Goal: Task Accomplishment & Management: Complete application form

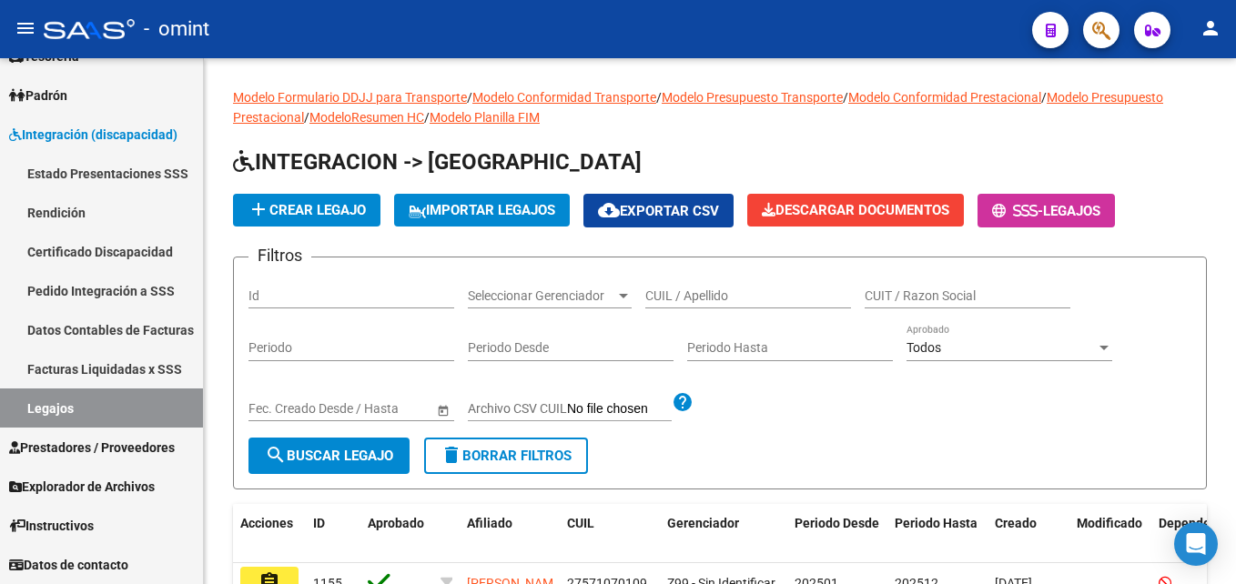
scroll to position [546, 0]
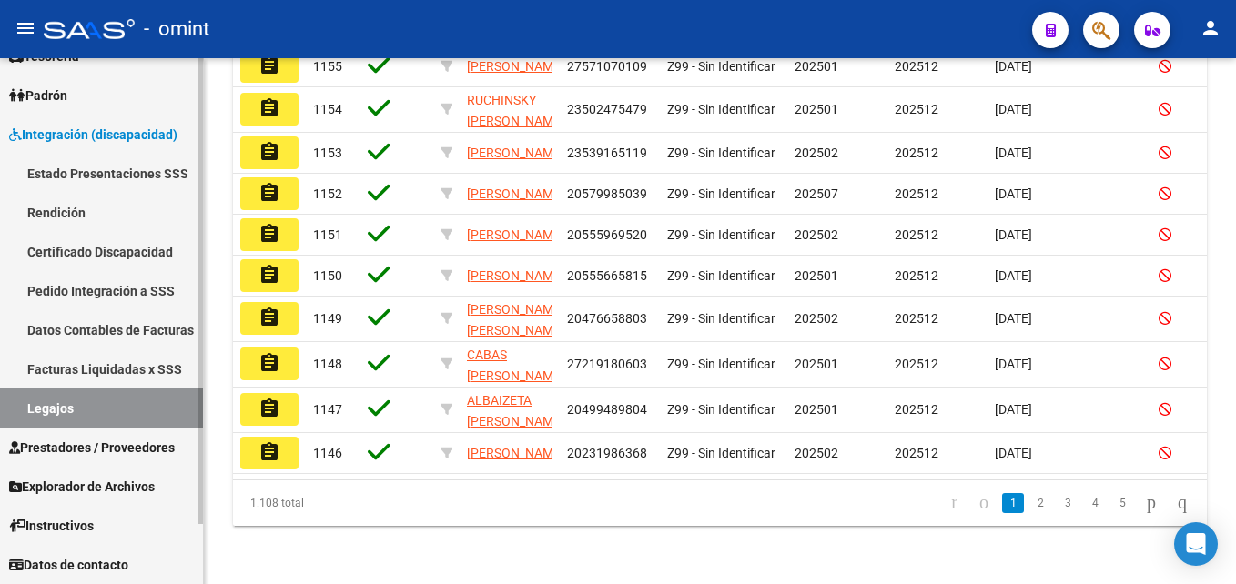
click at [96, 404] on link "Legajos" at bounding box center [101, 408] width 203 height 39
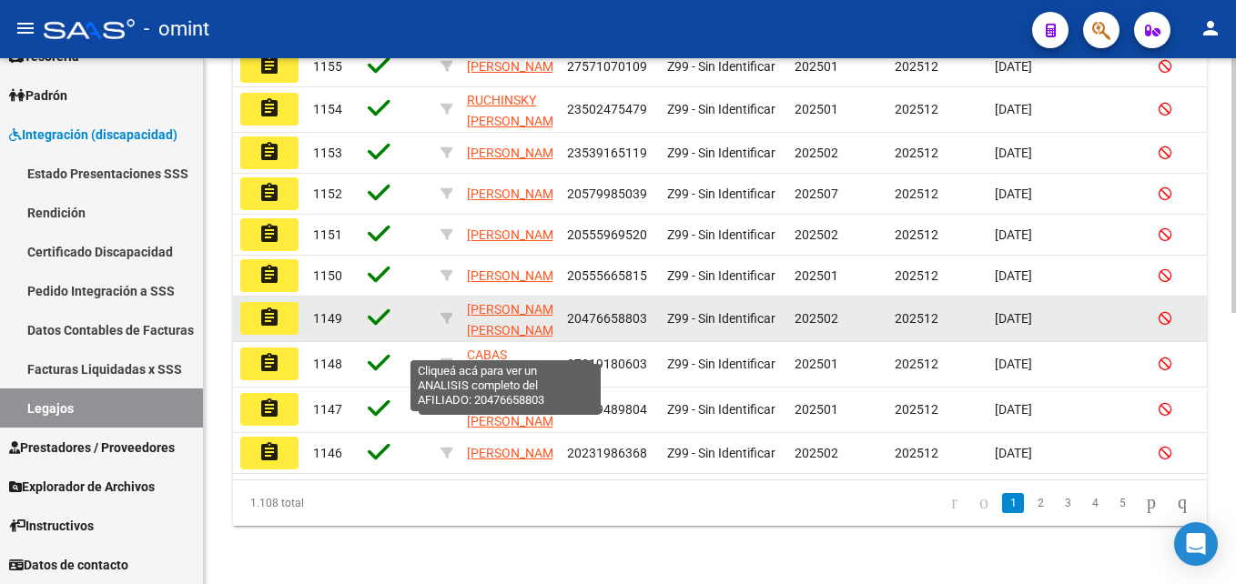
scroll to position [91, 0]
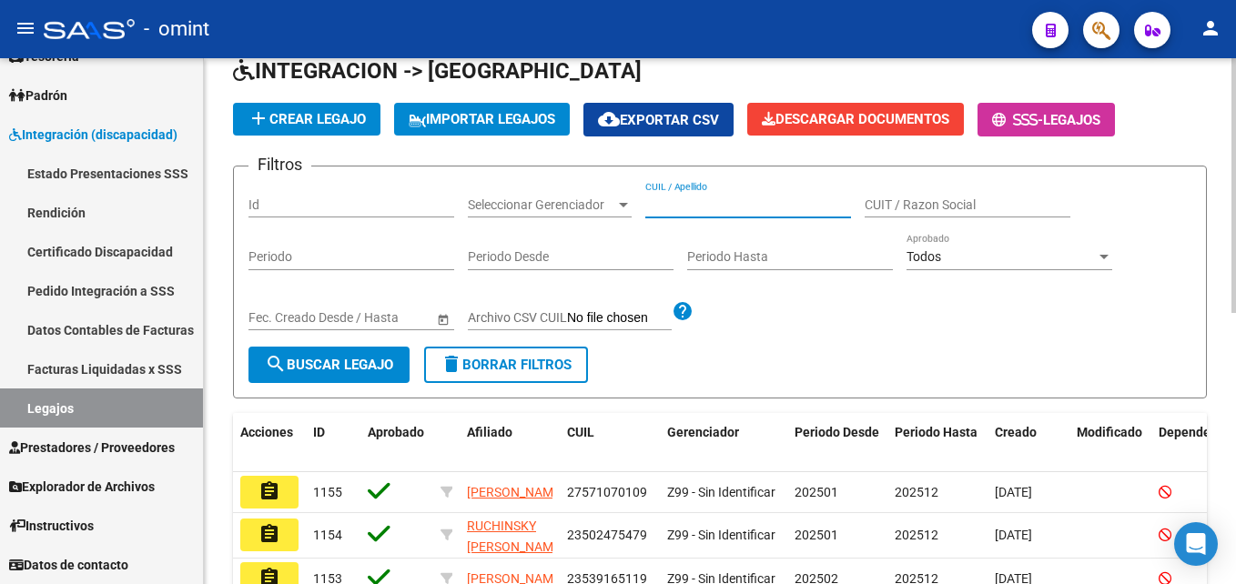
click at [694, 201] on input "CUIL / Apellido" at bounding box center [748, 205] width 206 height 15
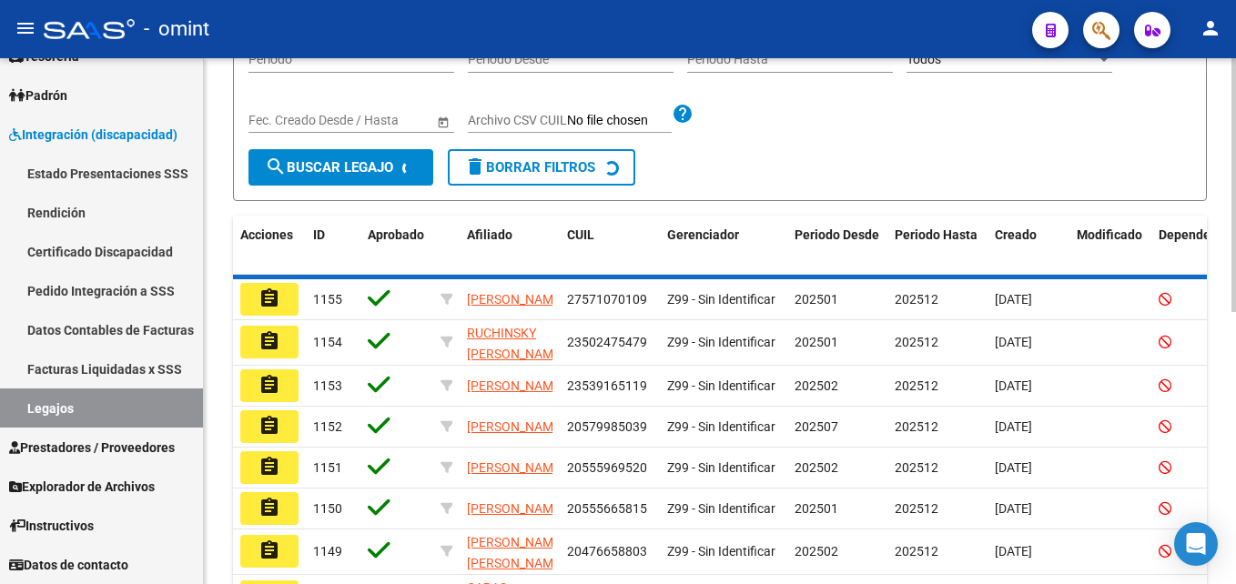
scroll to position [150, 0]
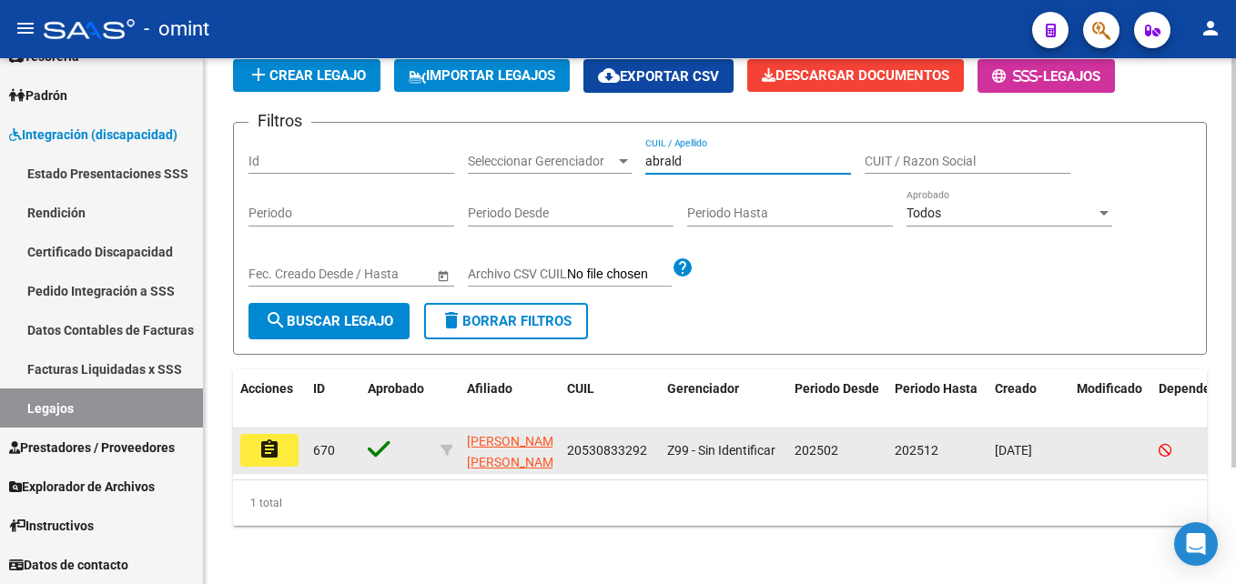
type input "abrald"
click at [270, 439] on mat-icon "assignment" at bounding box center [270, 450] width 22 height 22
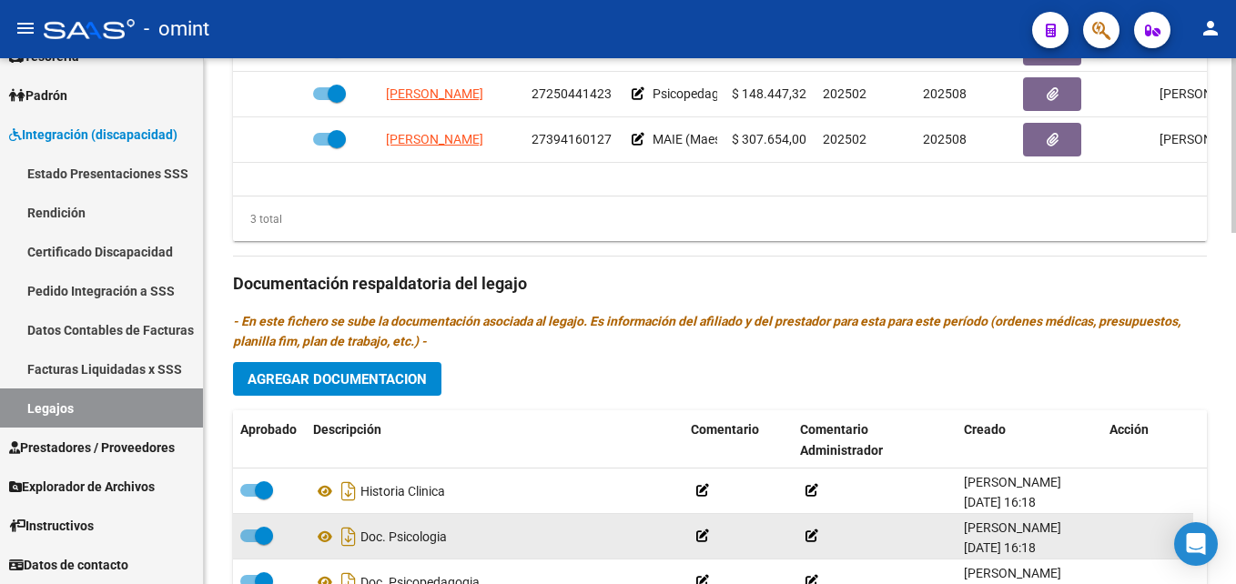
scroll to position [1055, 0]
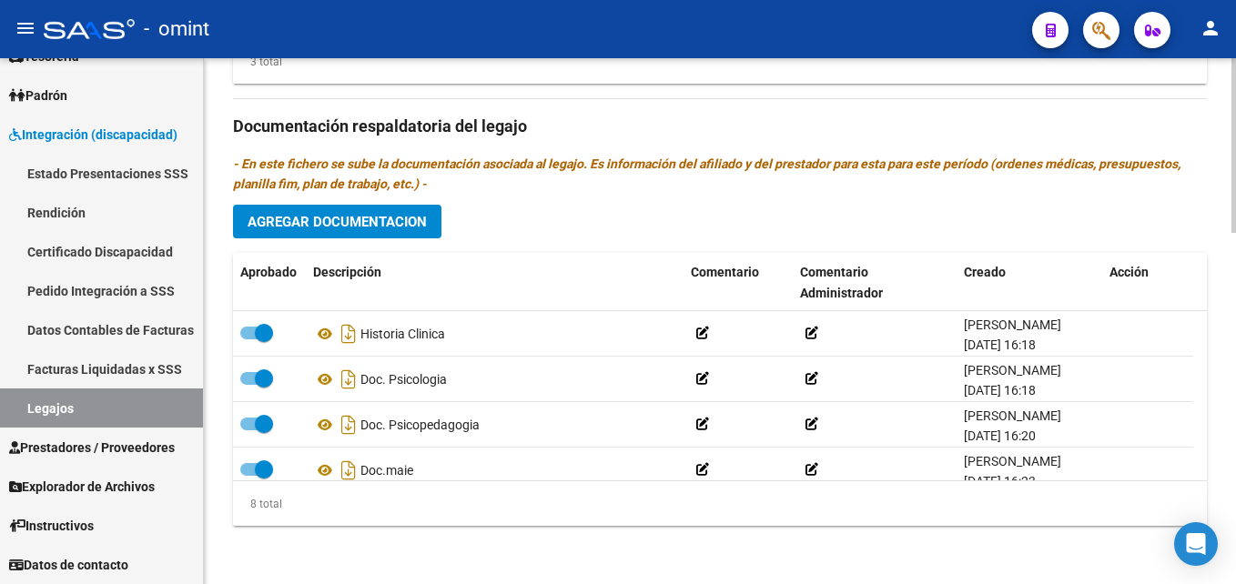
click at [322, 213] on span "Agregar Documentacion" at bounding box center [337, 221] width 179 height 16
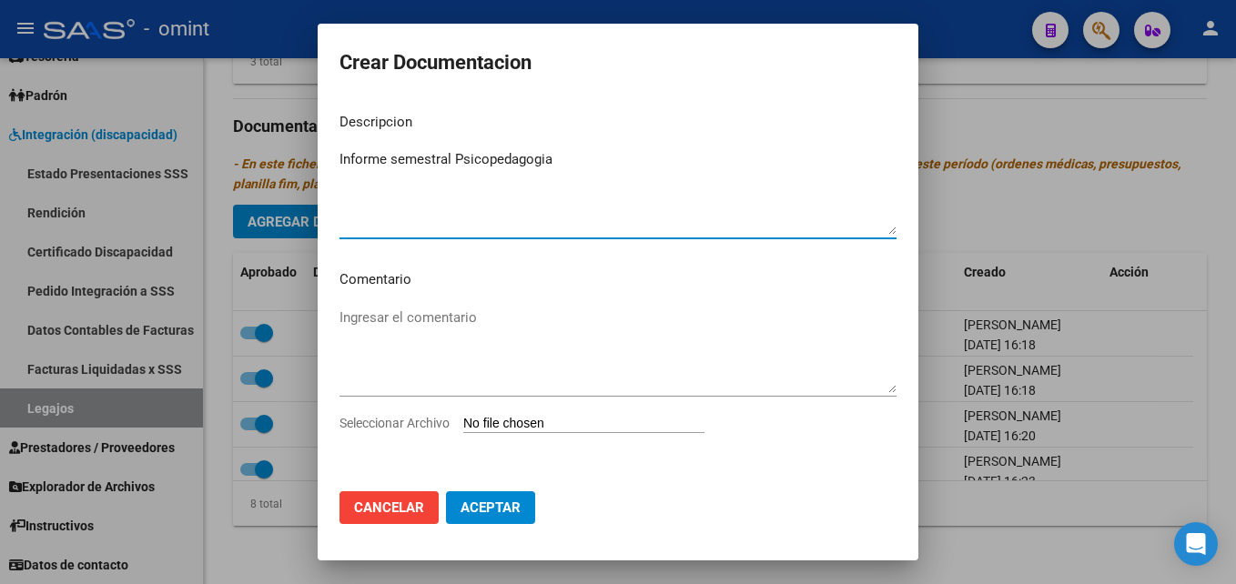
type textarea "Informe semestral Psicopedagogia"
click at [500, 427] on input "Seleccionar Archivo" at bounding box center [583, 424] width 241 height 17
type input "C:\fakepath\Informe semestral Psicopedagogia.pdf"
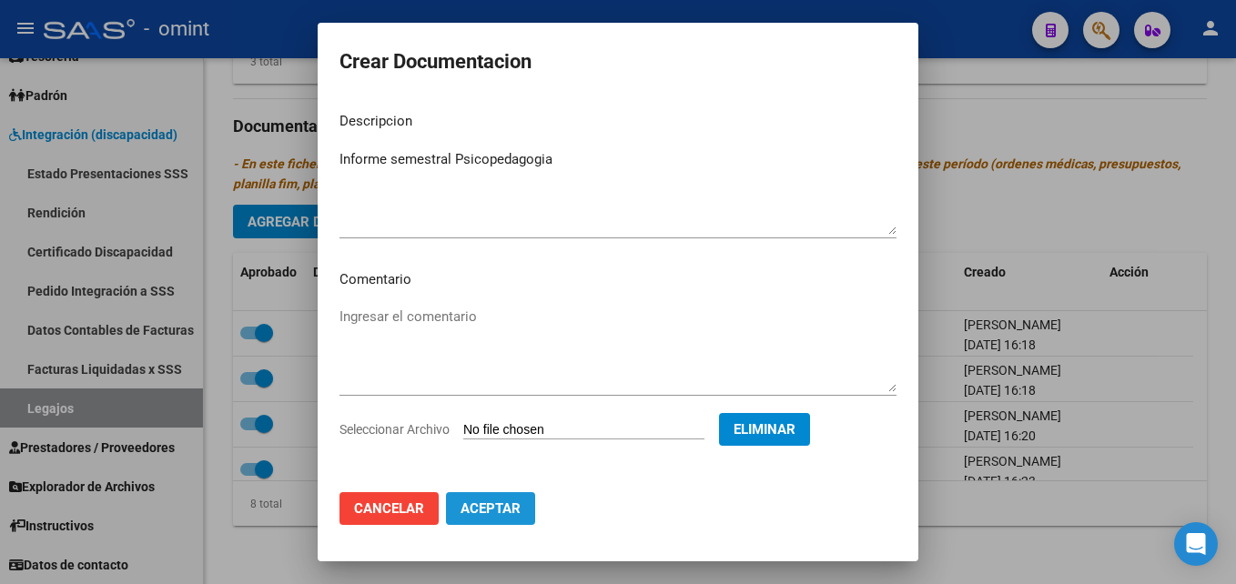
click at [511, 506] on span "Aceptar" at bounding box center [491, 509] width 60 height 16
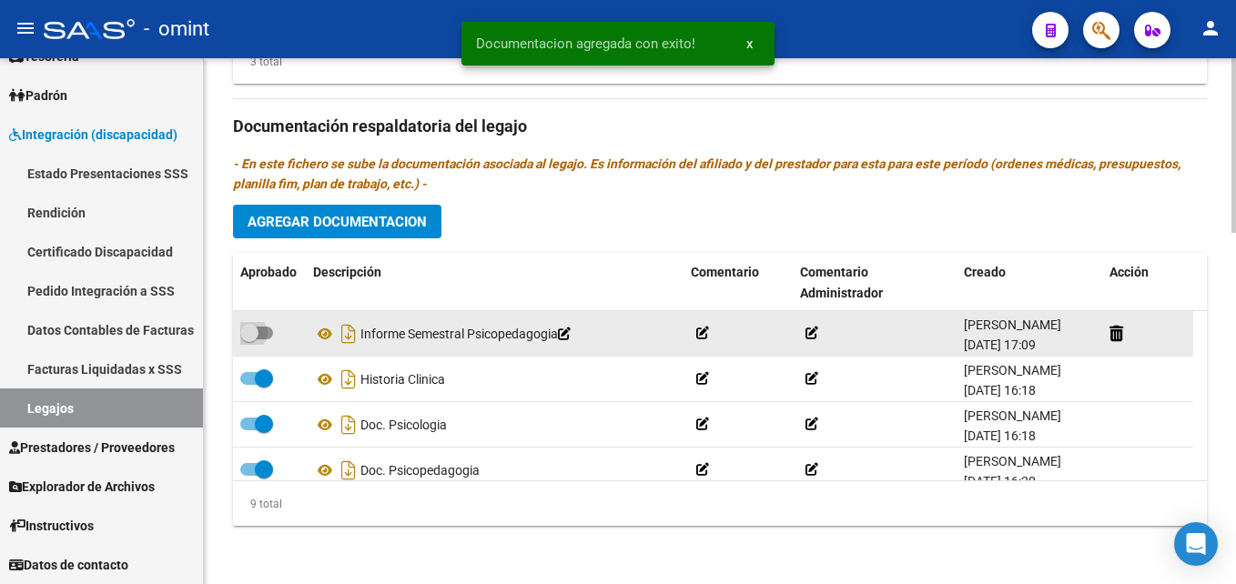
click at [259, 330] on span at bounding box center [256, 333] width 33 height 13
click at [249, 340] on input "checkbox" at bounding box center [249, 340] width 1 height 1
checkbox input "true"
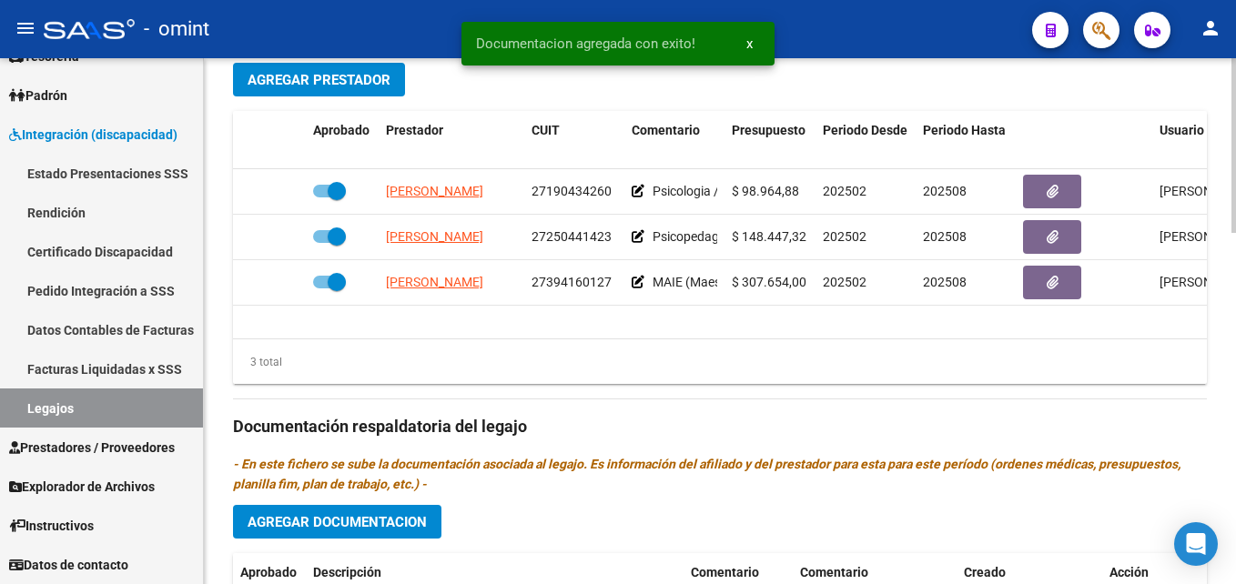
scroll to position [691, 0]
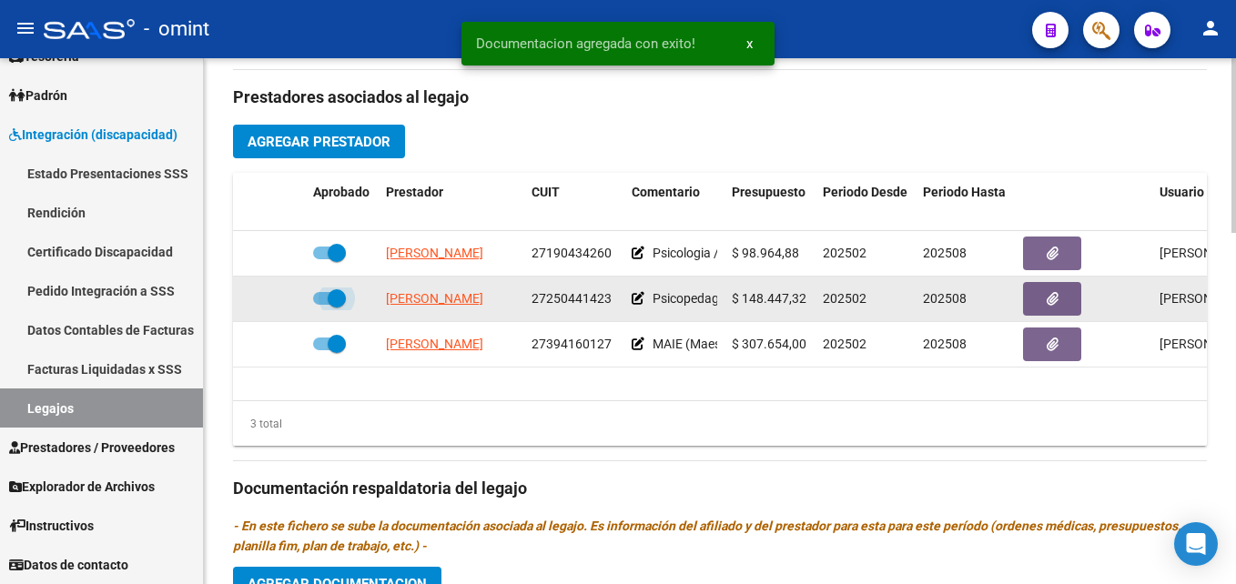
click at [325, 300] on span at bounding box center [329, 298] width 33 height 13
click at [322, 305] on input "checkbox" at bounding box center [321, 305] width 1 height 1
checkbox input "false"
click at [280, 299] on icon at bounding box center [279, 298] width 13 height 13
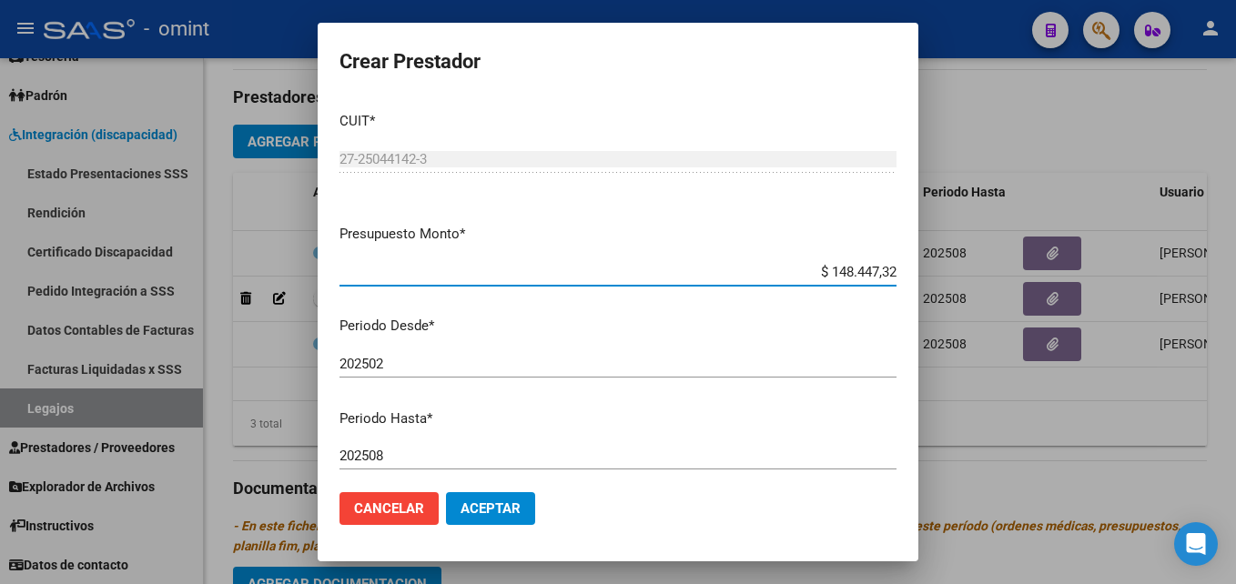
click at [434, 451] on input "202508" at bounding box center [618, 456] width 557 height 16
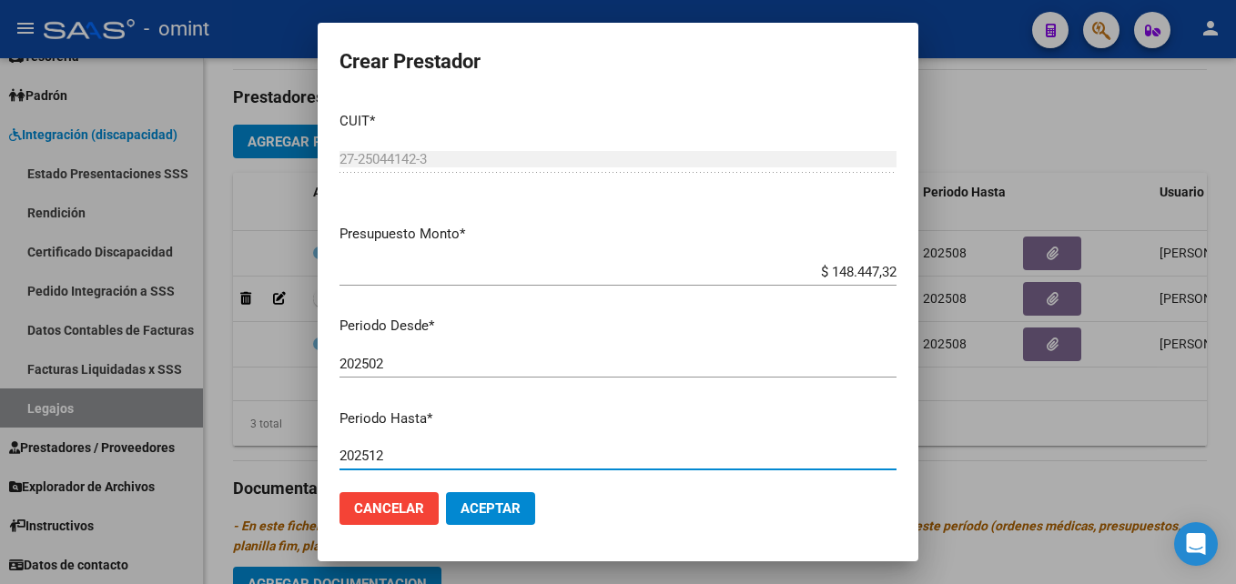
type input "202512"
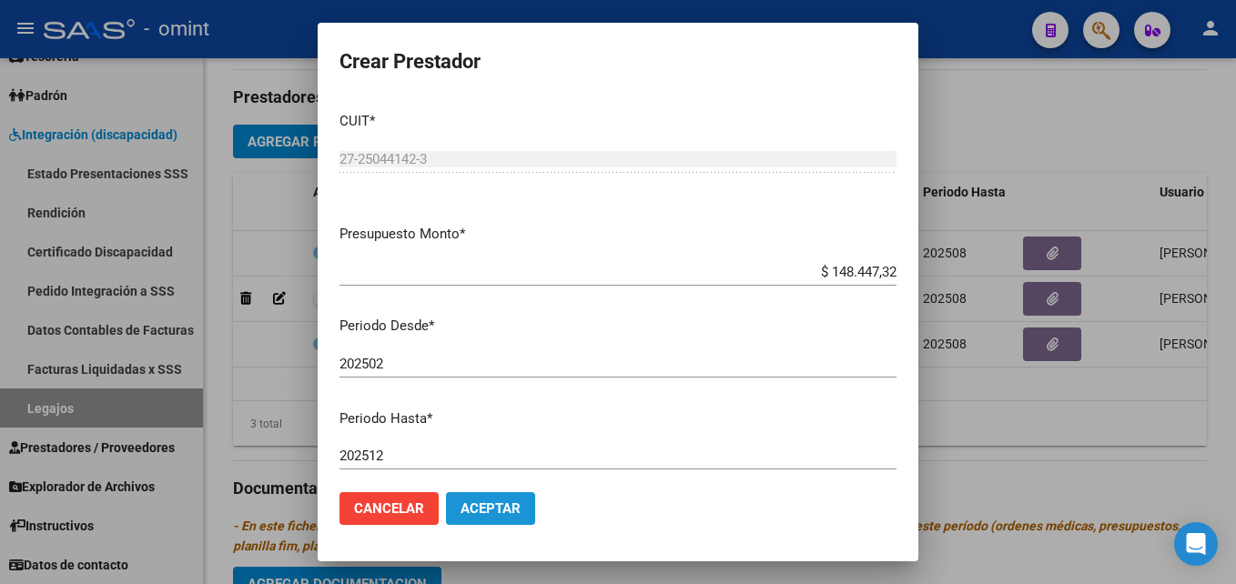
click at [488, 509] on span "Aceptar" at bounding box center [491, 509] width 60 height 16
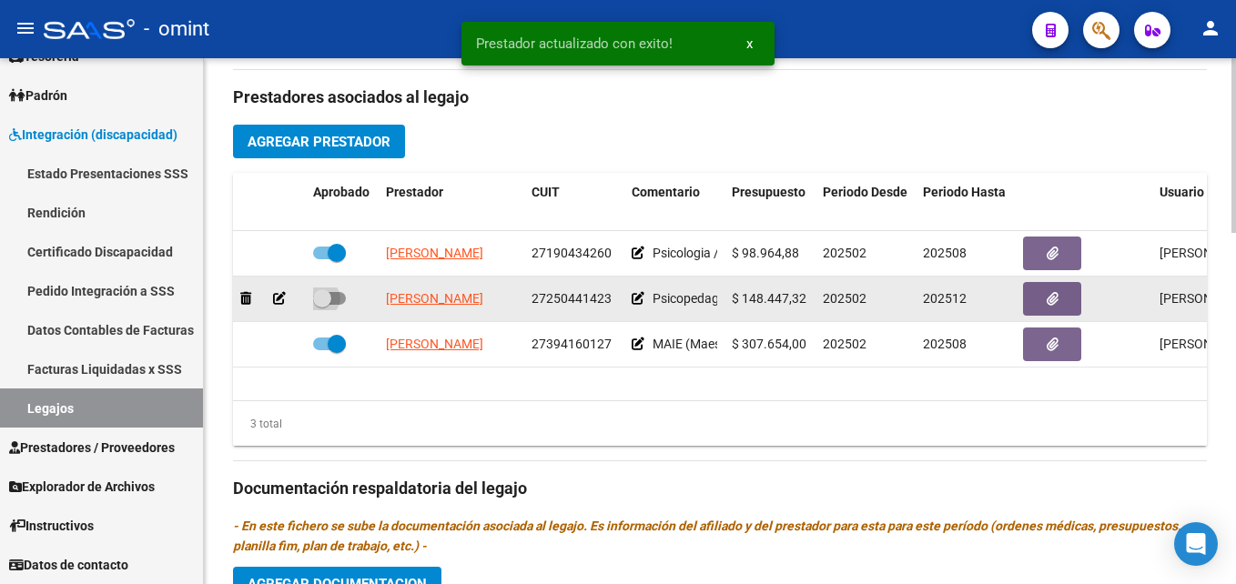
click at [326, 300] on span at bounding box center [322, 298] width 18 height 18
click at [322, 305] on input "checkbox" at bounding box center [321, 305] width 1 height 1
checkbox input "true"
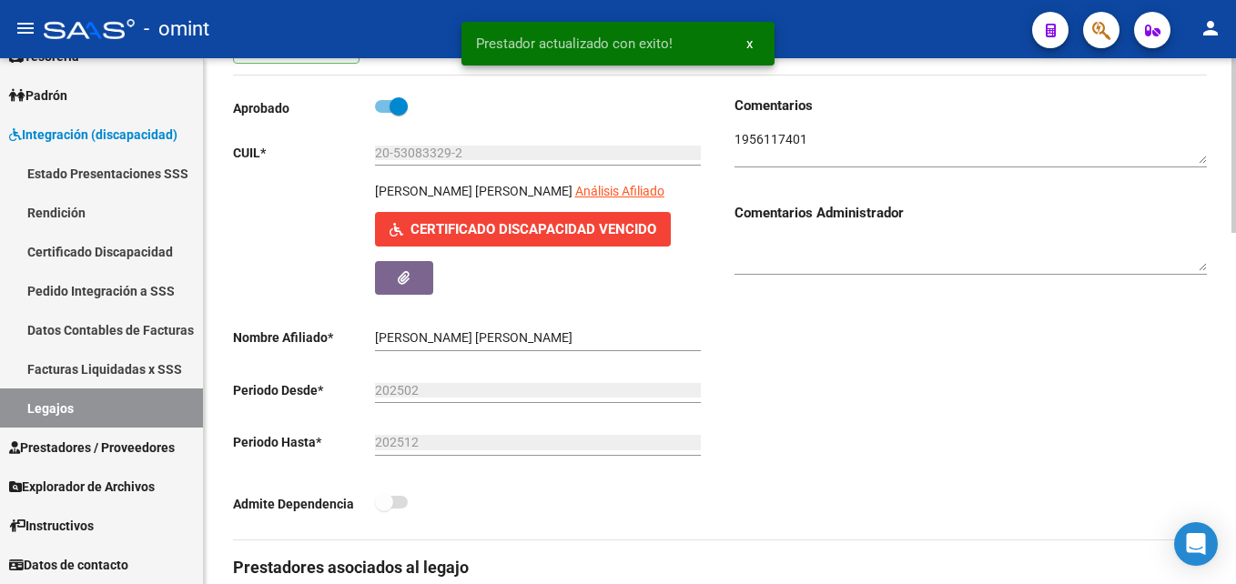
scroll to position [0, 0]
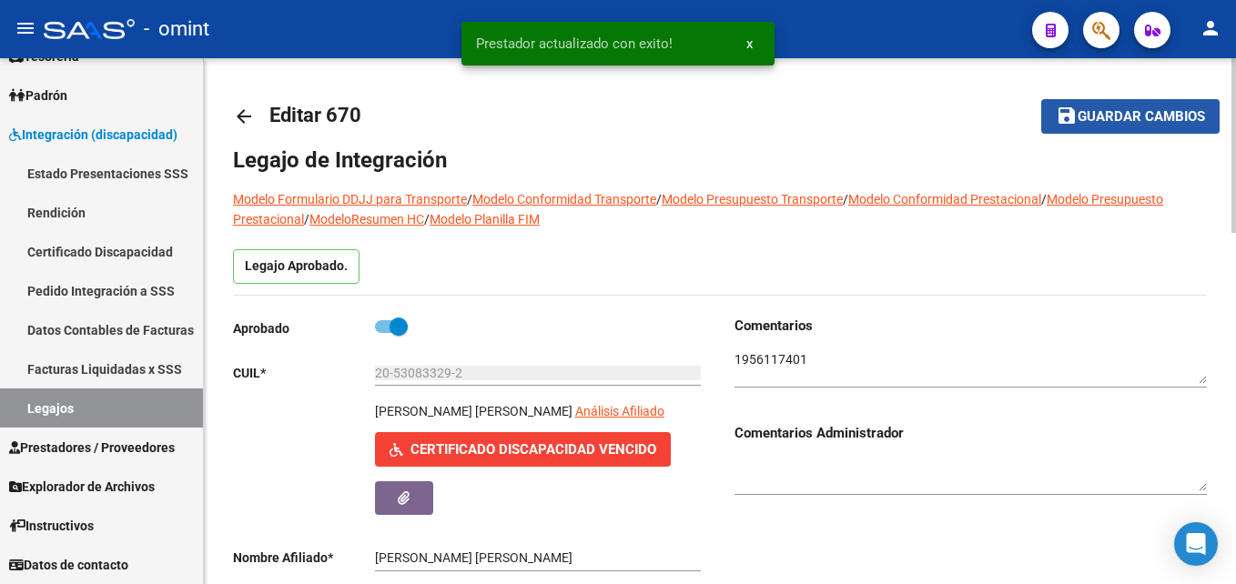
click at [1081, 117] on span "Guardar cambios" at bounding box center [1141, 117] width 127 height 16
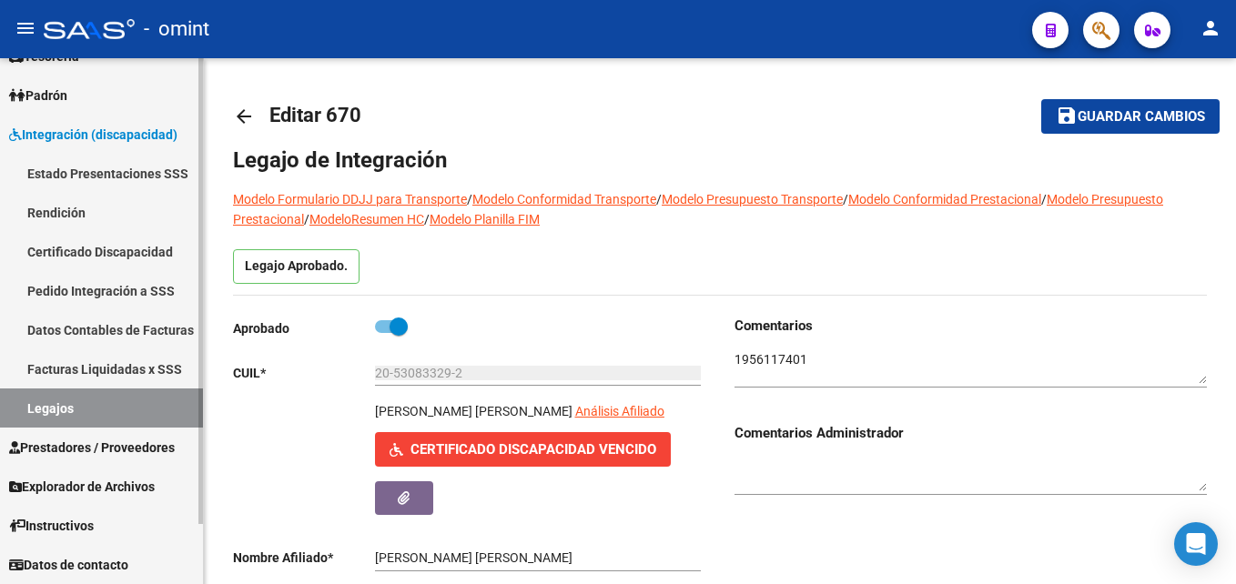
click at [64, 401] on link "Legajos" at bounding box center [101, 408] width 203 height 39
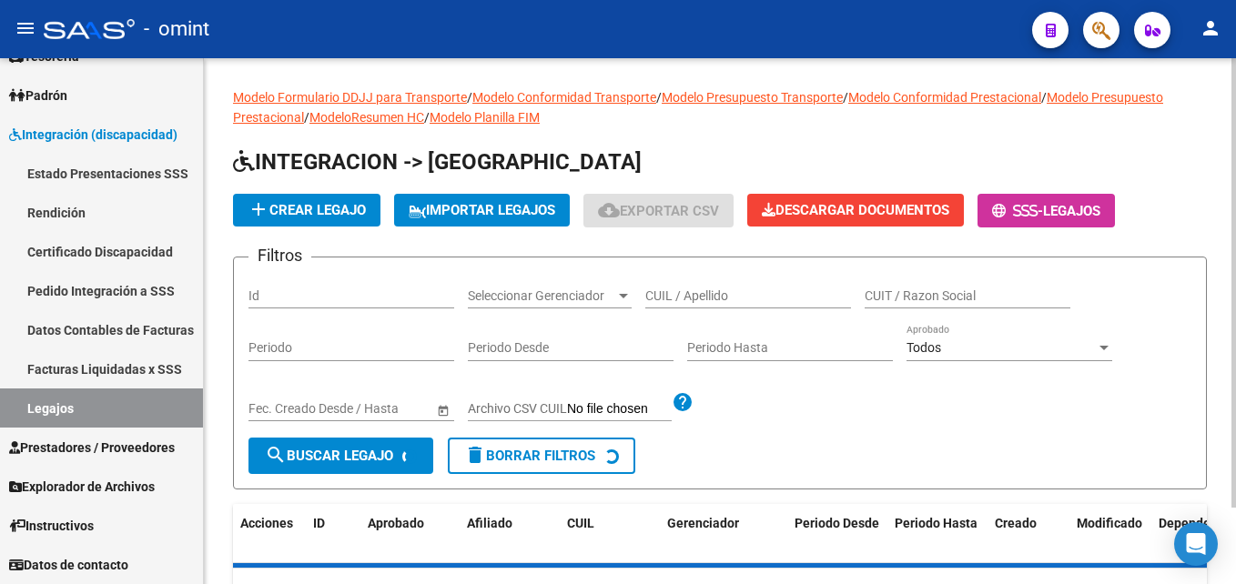
click at [699, 296] on input "CUIL / Apellido" at bounding box center [748, 296] width 206 height 15
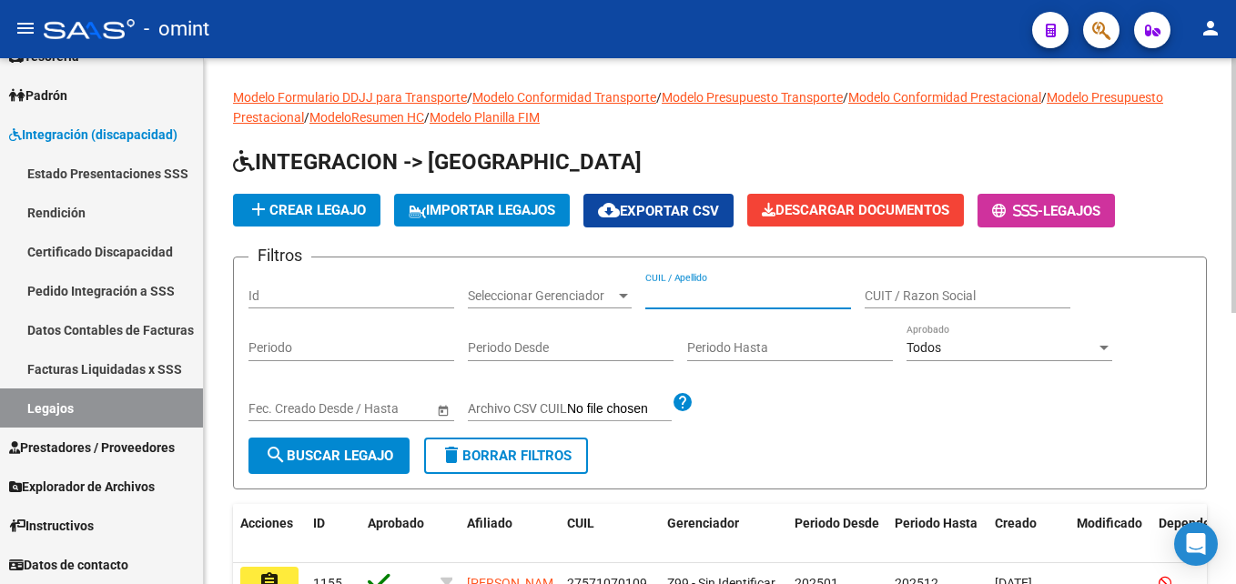
paste input "CABRERA"
type input "CABRERA"
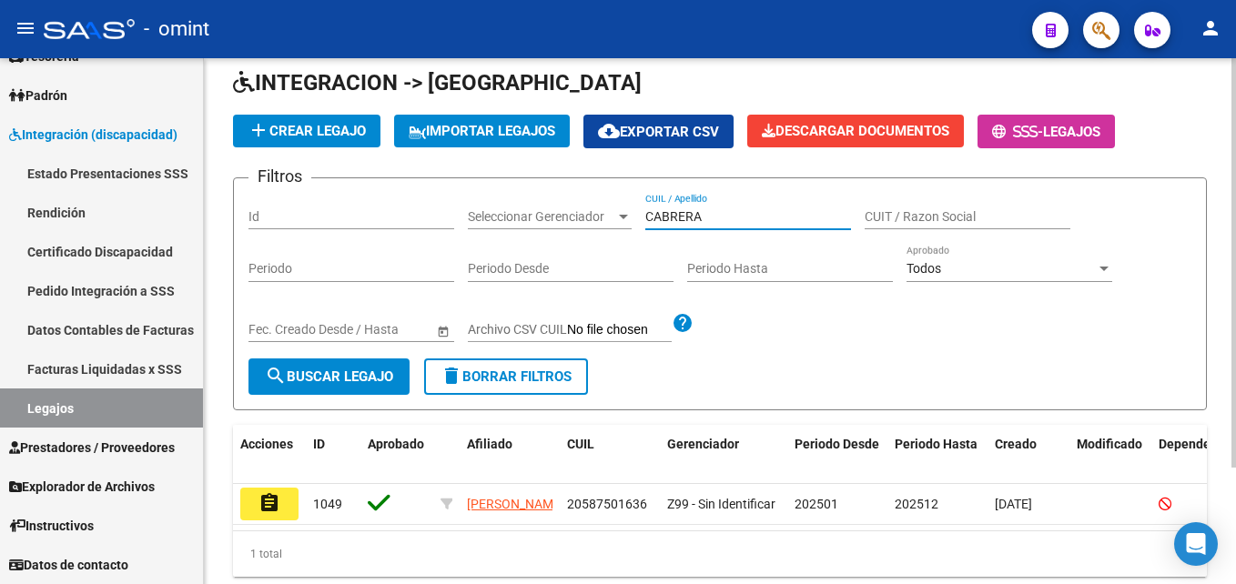
scroll to position [150, 0]
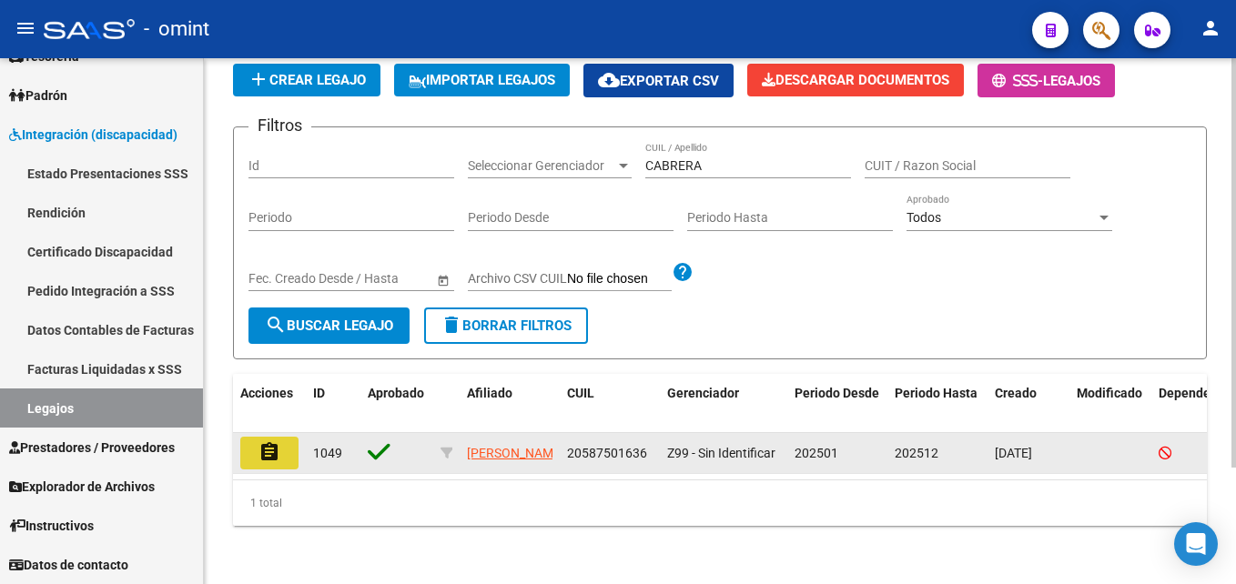
click at [261, 442] on mat-icon "assignment" at bounding box center [270, 453] width 22 height 22
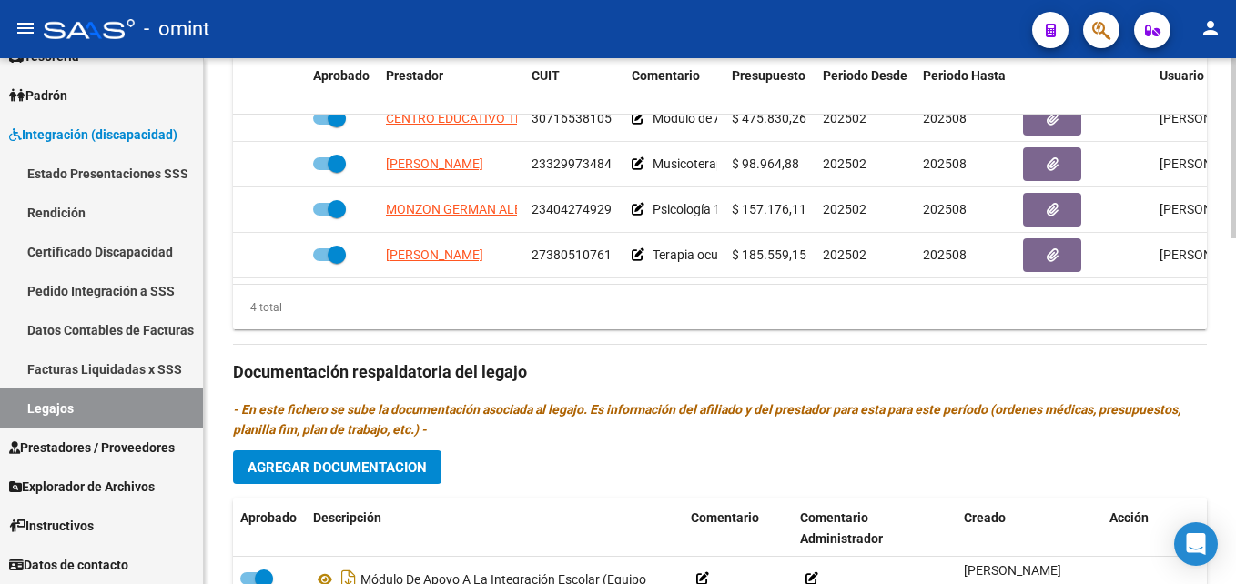
scroll to position [1007, 0]
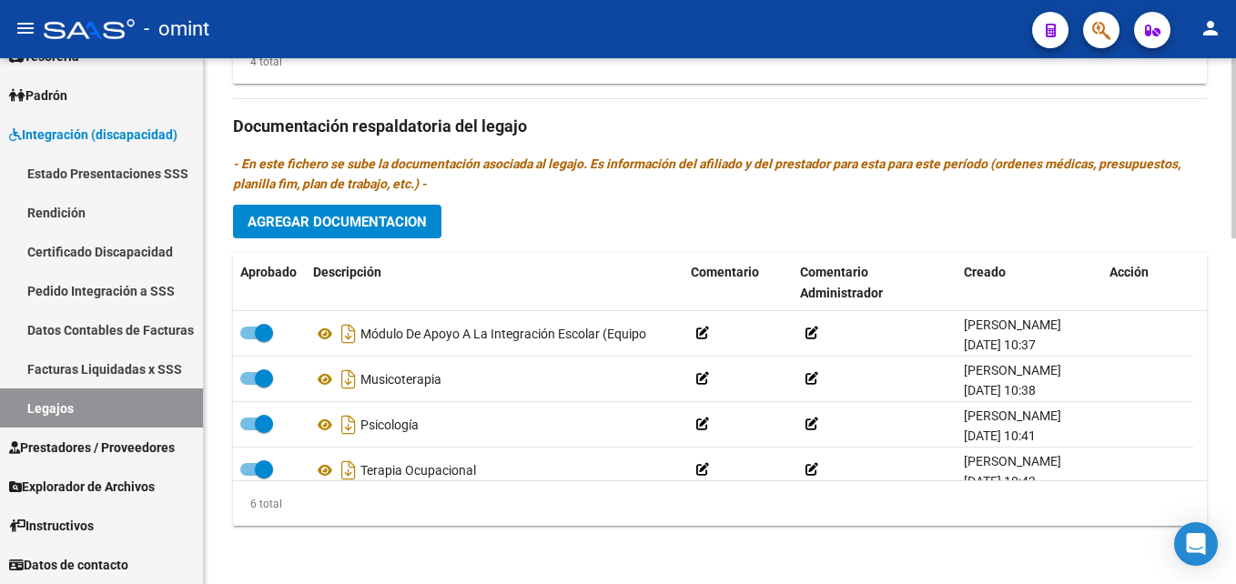
click at [347, 225] on span "Agregar Documentacion" at bounding box center [337, 222] width 179 height 16
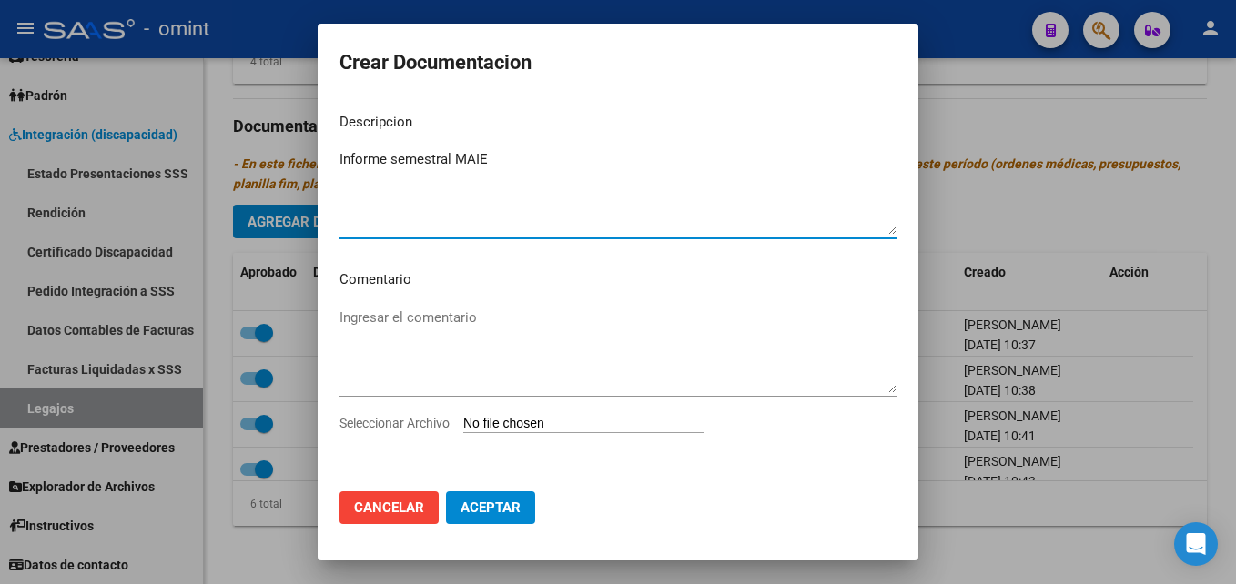
type textarea "Informe semestral MAIE"
click at [529, 420] on input "Seleccionar Archivo" at bounding box center [583, 424] width 241 height 17
type input "C:\fakepath\Informe semestral MAIE.docx"
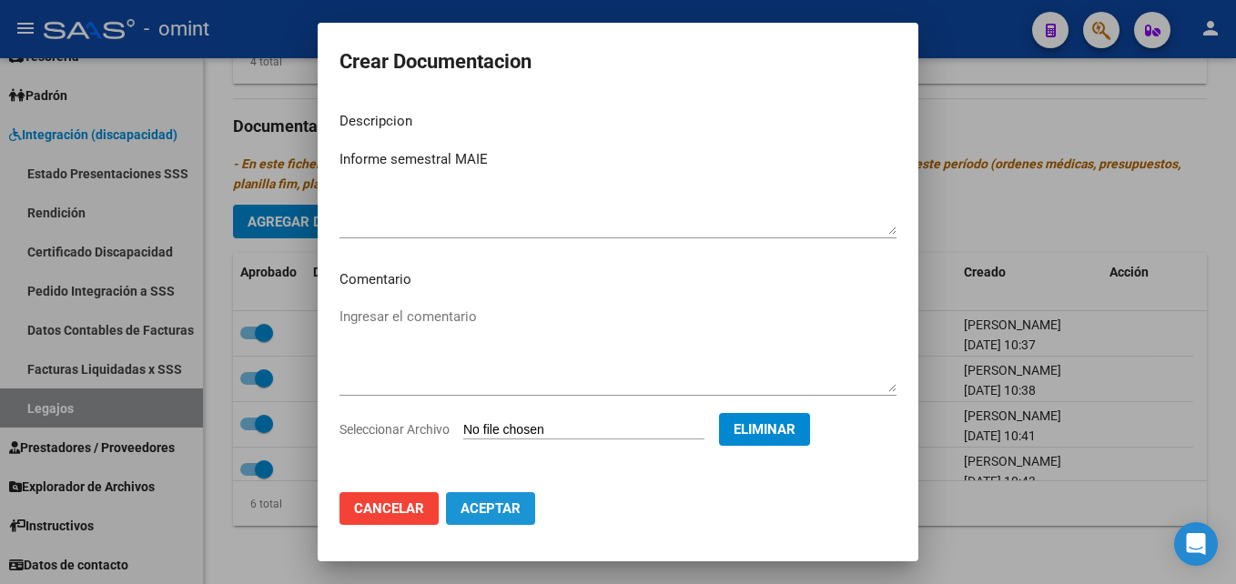
click at [513, 506] on span "Aceptar" at bounding box center [491, 509] width 60 height 16
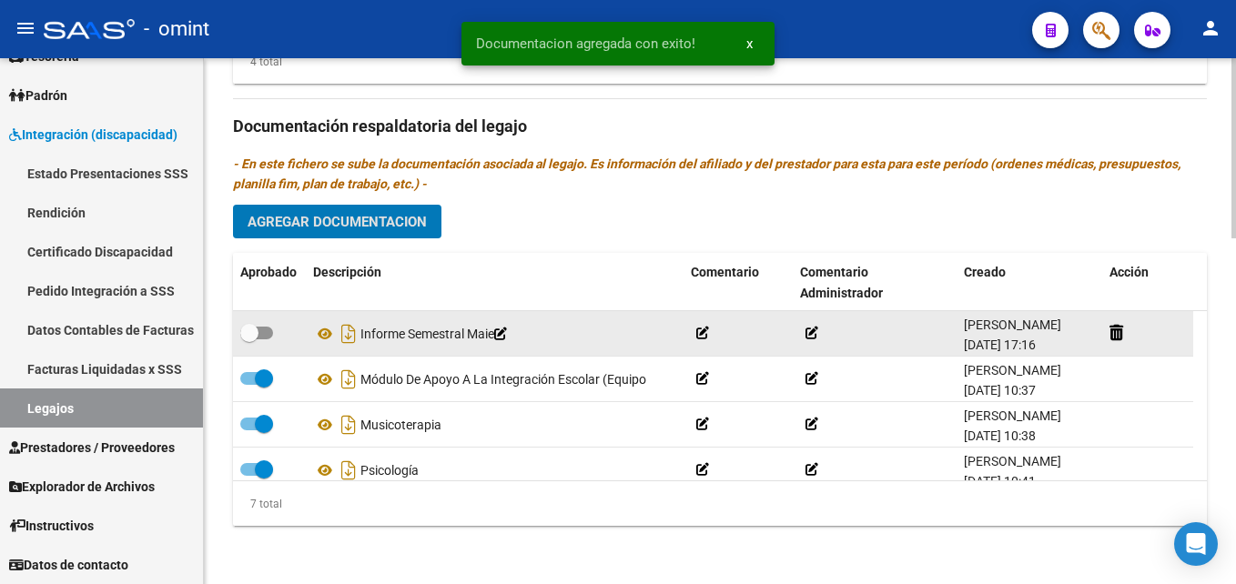
click at [260, 332] on span at bounding box center [256, 333] width 33 height 13
click at [249, 340] on input "checkbox" at bounding box center [249, 340] width 1 height 1
checkbox input "true"
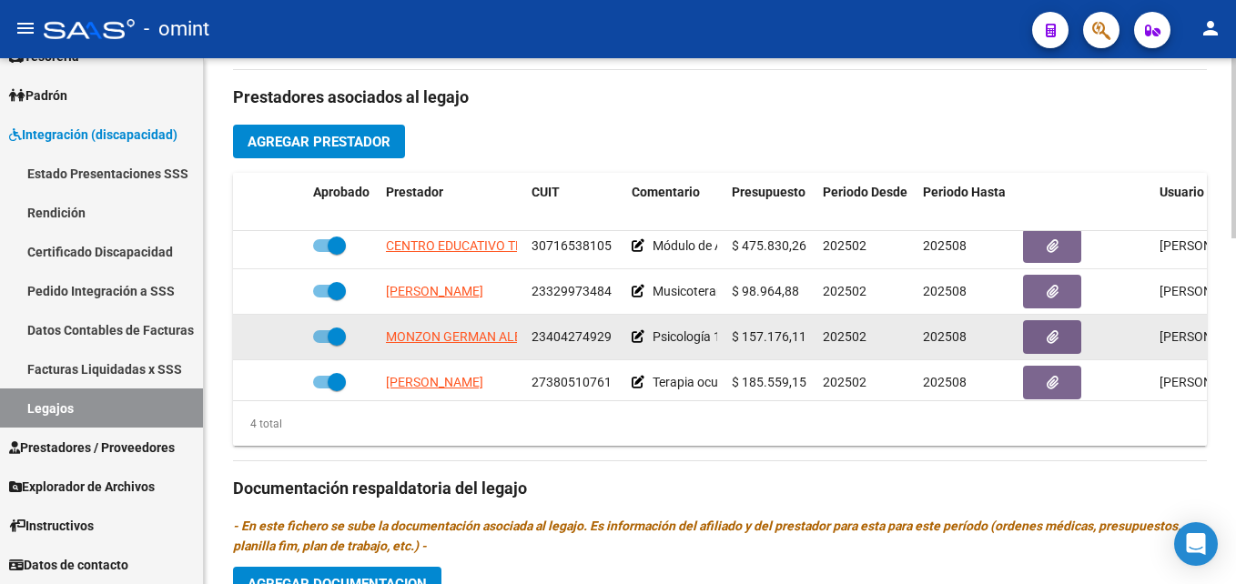
scroll to position [0, 0]
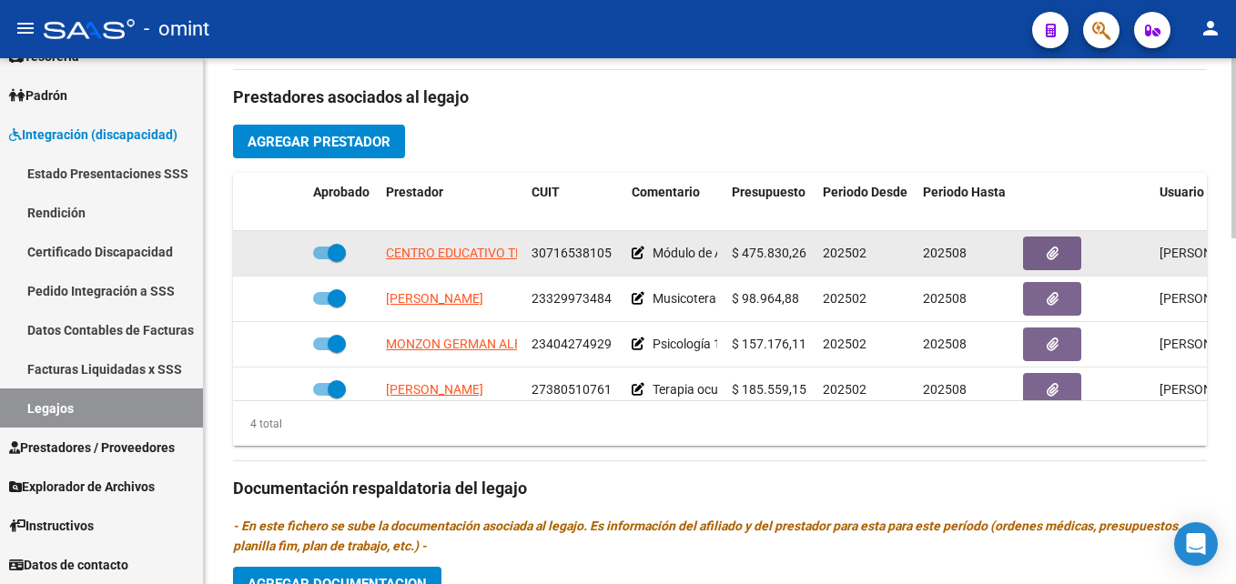
click at [318, 249] on span at bounding box center [329, 253] width 33 height 13
click at [321, 259] on input "checkbox" at bounding box center [321, 259] width 1 height 1
checkbox input "false"
click at [284, 256] on icon at bounding box center [279, 253] width 13 height 13
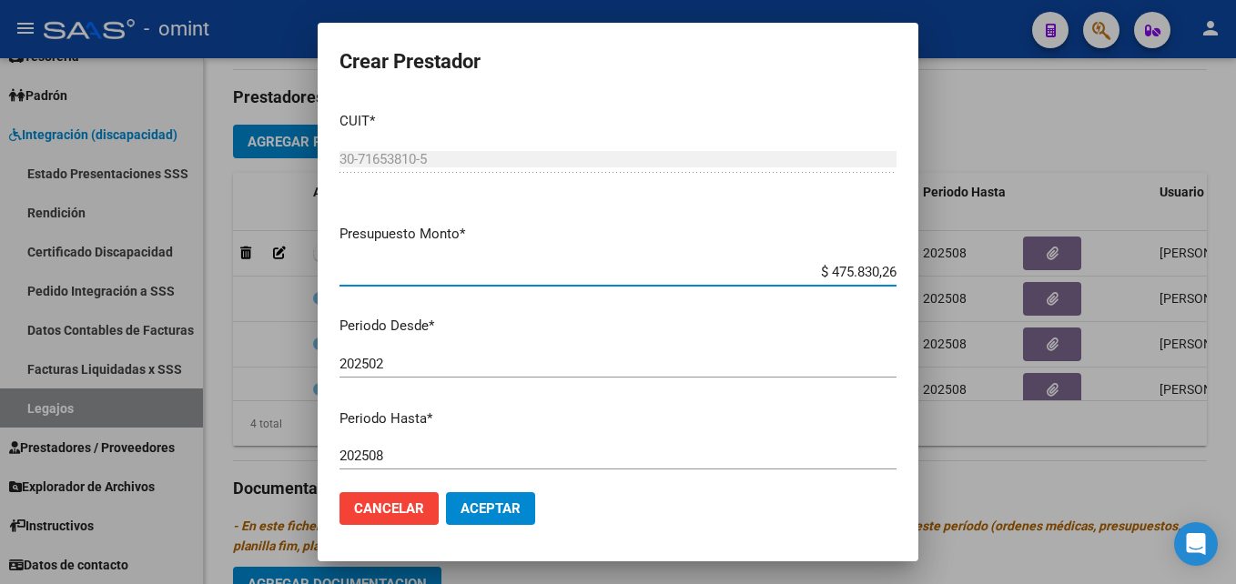
click at [442, 457] on input "202508" at bounding box center [618, 456] width 557 height 16
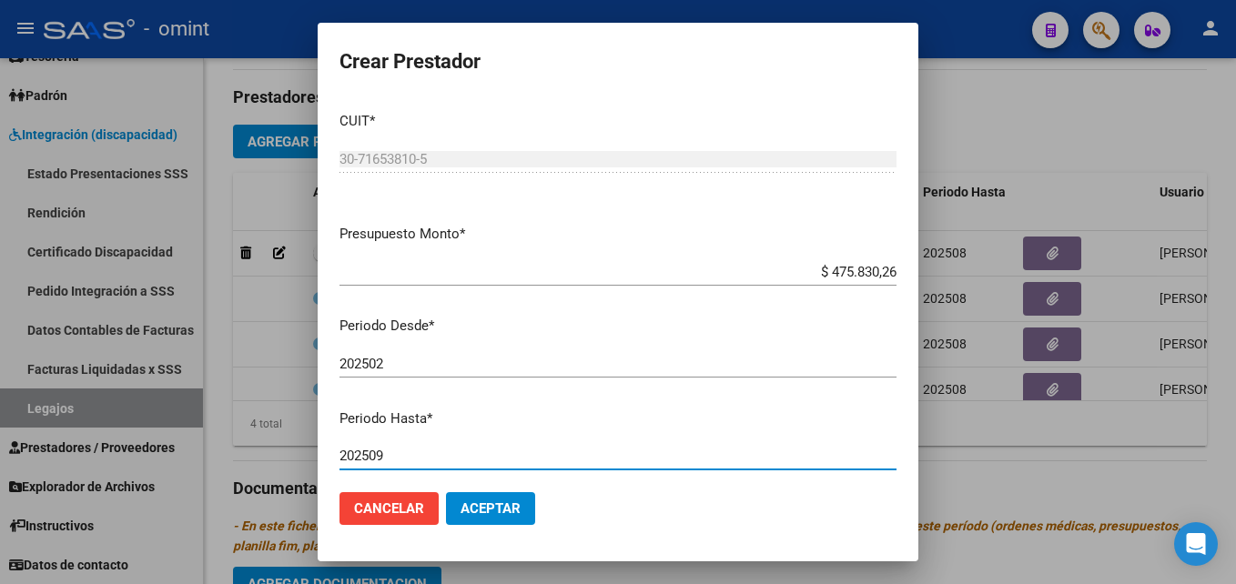
type input "202509"
click at [507, 499] on button "Aceptar" at bounding box center [490, 509] width 89 height 33
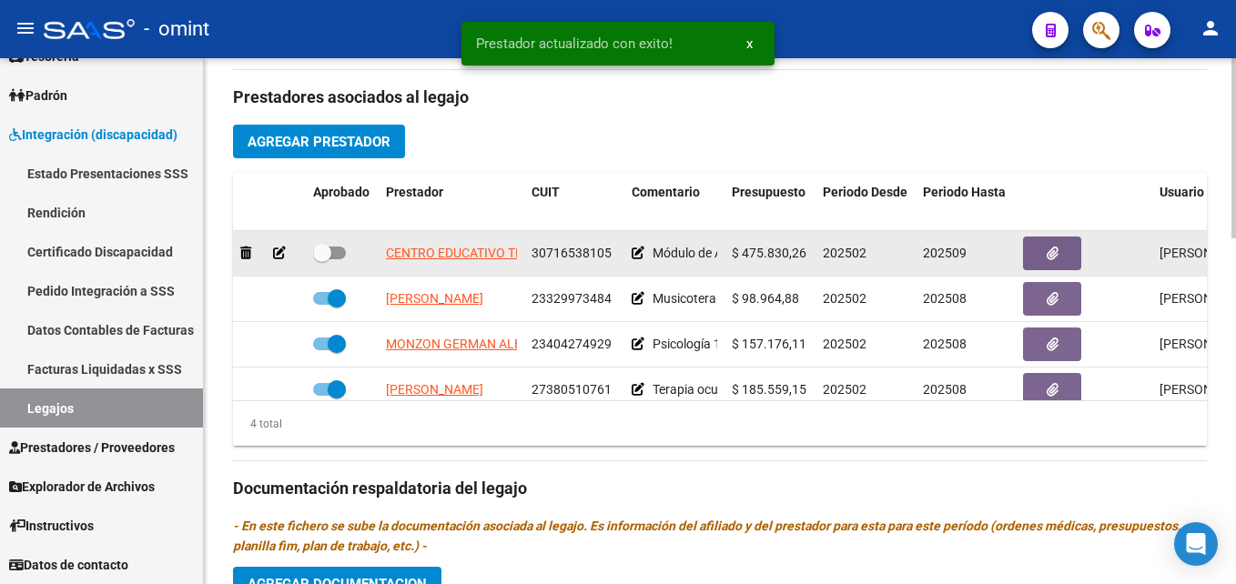
click at [335, 255] on span at bounding box center [329, 253] width 33 height 13
click at [322, 259] on input "checkbox" at bounding box center [321, 259] width 1 height 1
checkbox input "true"
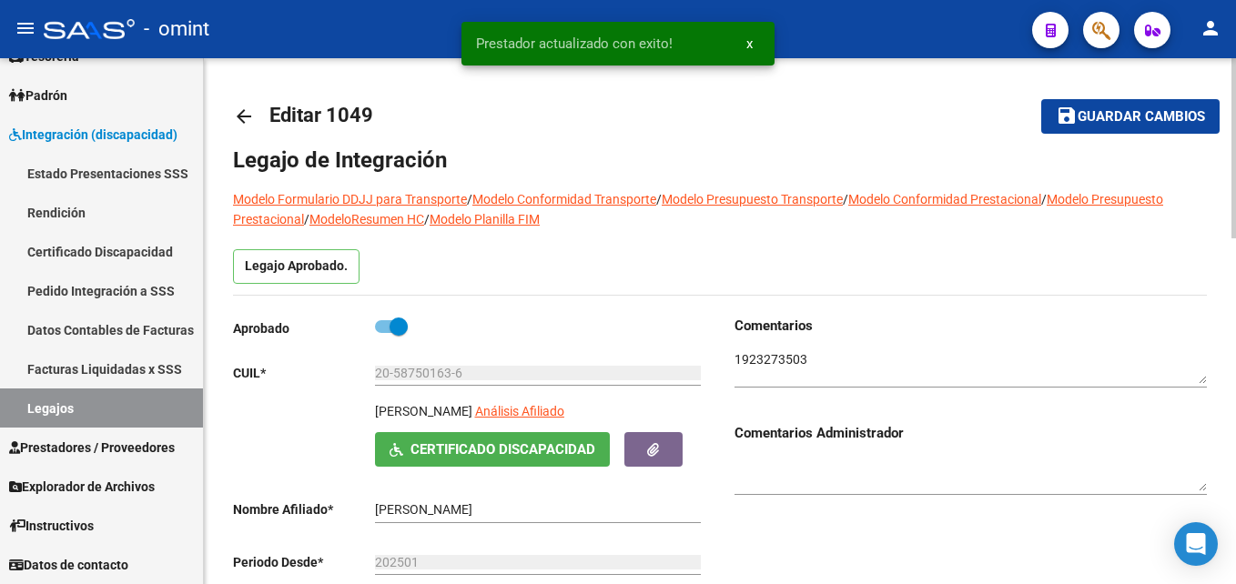
click at [1079, 127] on button "save Guardar cambios" at bounding box center [1130, 116] width 178 height 34
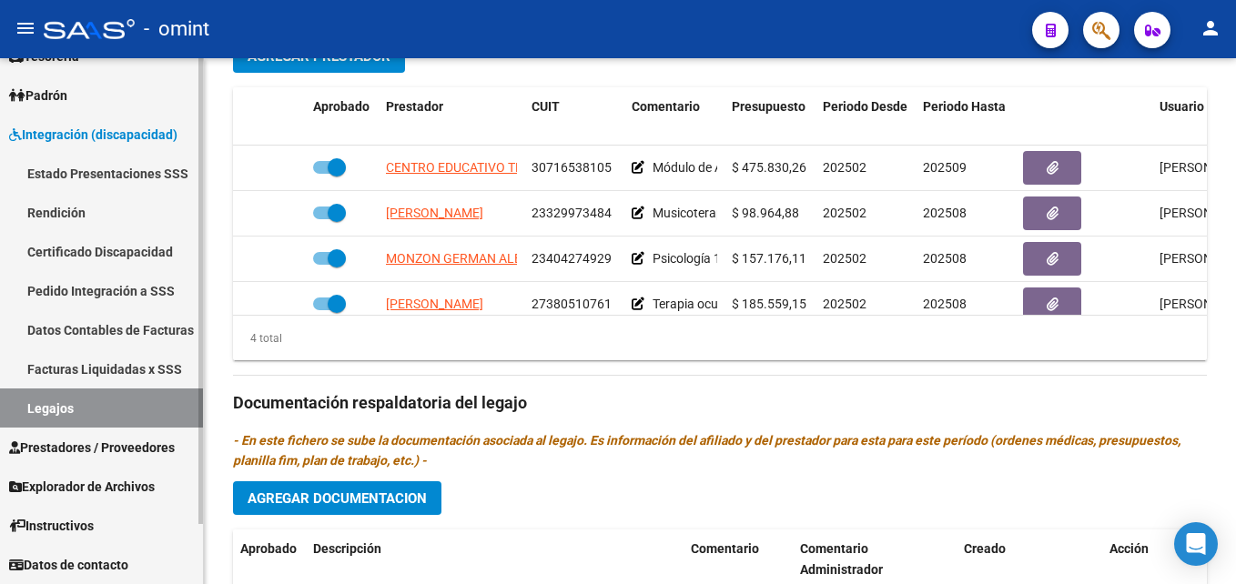
click at [114, 404] on link "Legajos" at bounding box center [101, 408] width 203 height 39
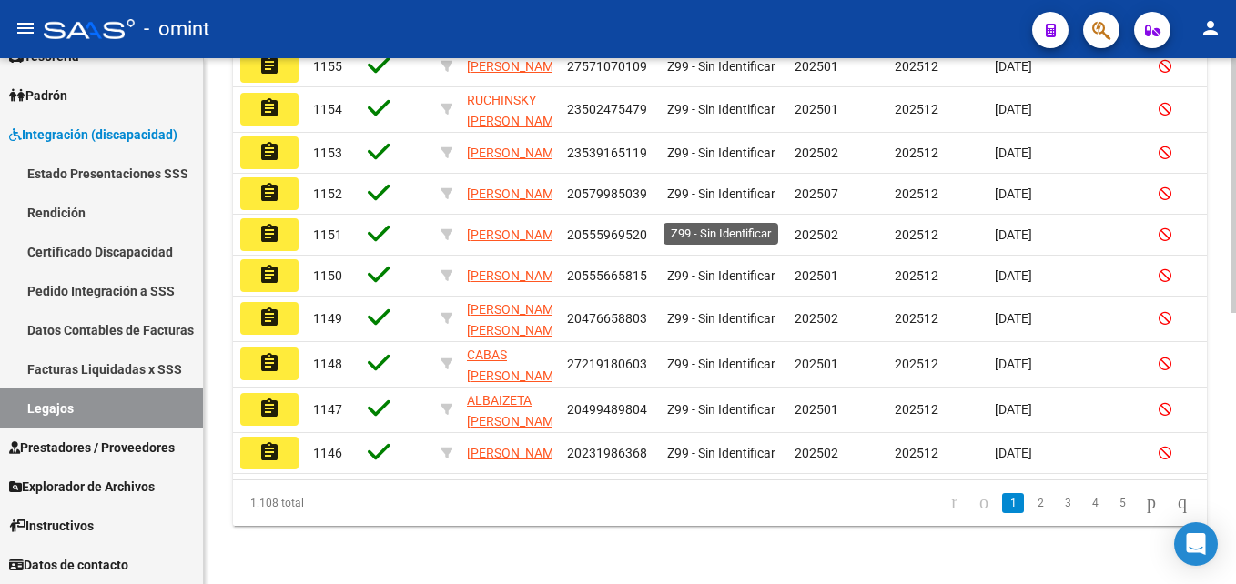
scroll to position [14, 0]
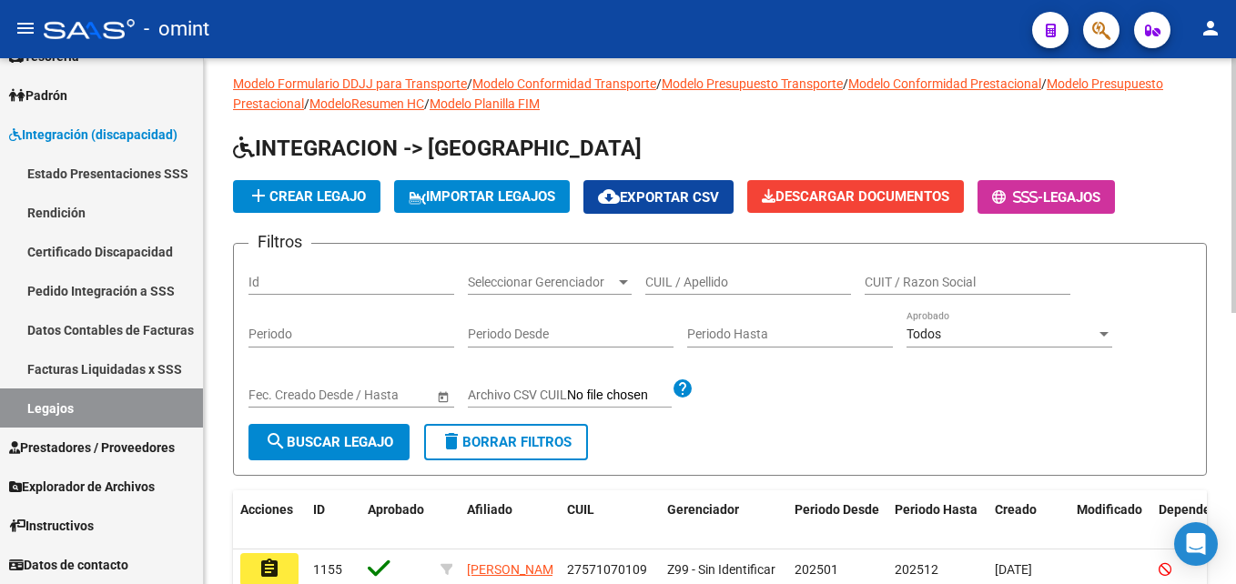
click at [721, 279] on input "CUIL / Apellido" at bounding box center [748, 282] width 206 height 15
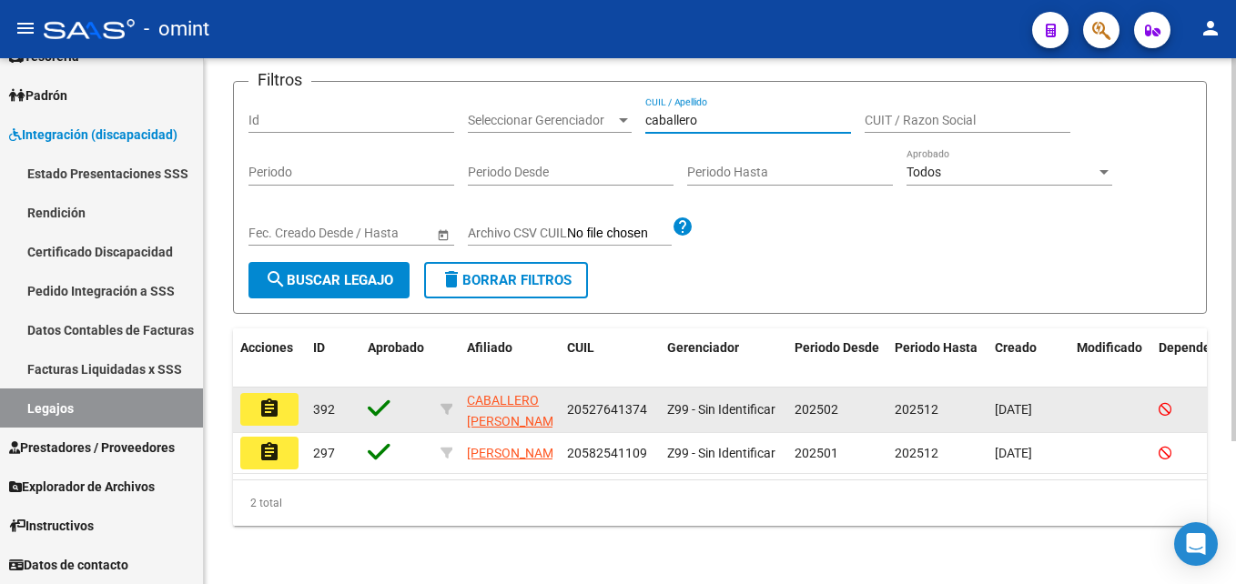
scroll to position [196, 0]
type input "caballero"
click at [285, 393] on button "assignment" at bounding box center [269, 409] width 58 height 33
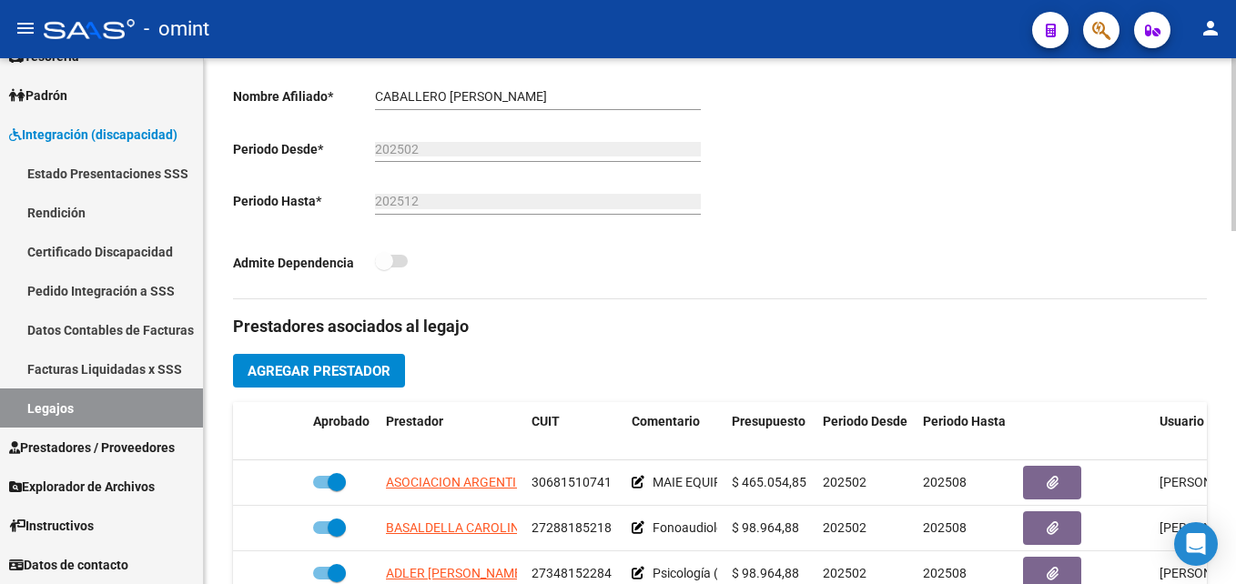
scroll to position [637, 0]
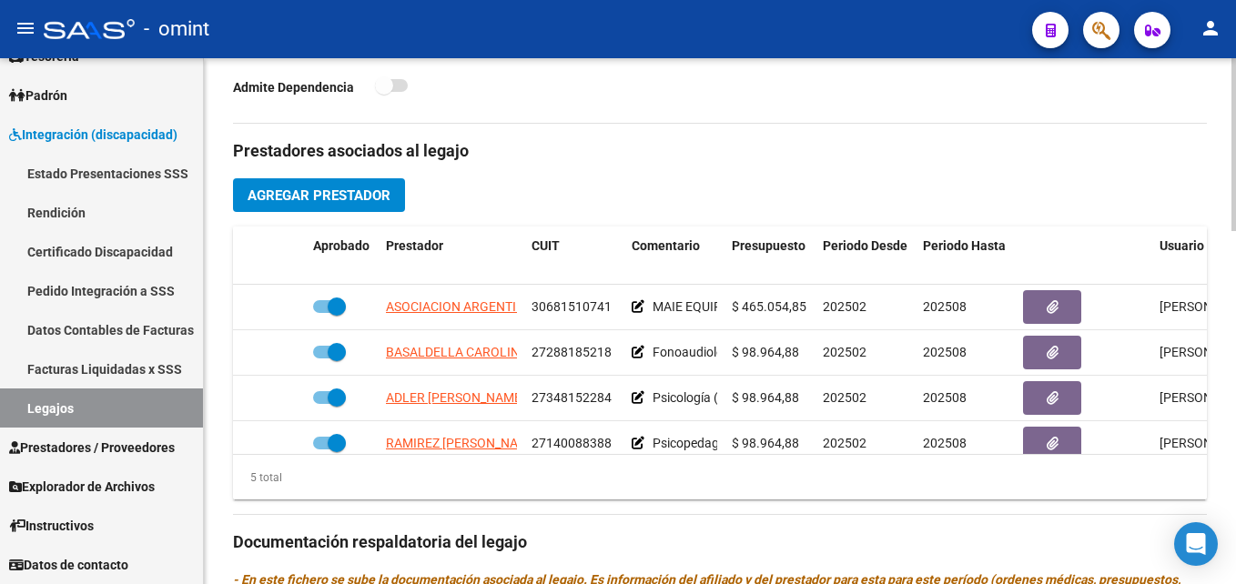
click at [326, 204] on span "Agregar Prestador" at bounding box center [319, 196] width 143 height 16
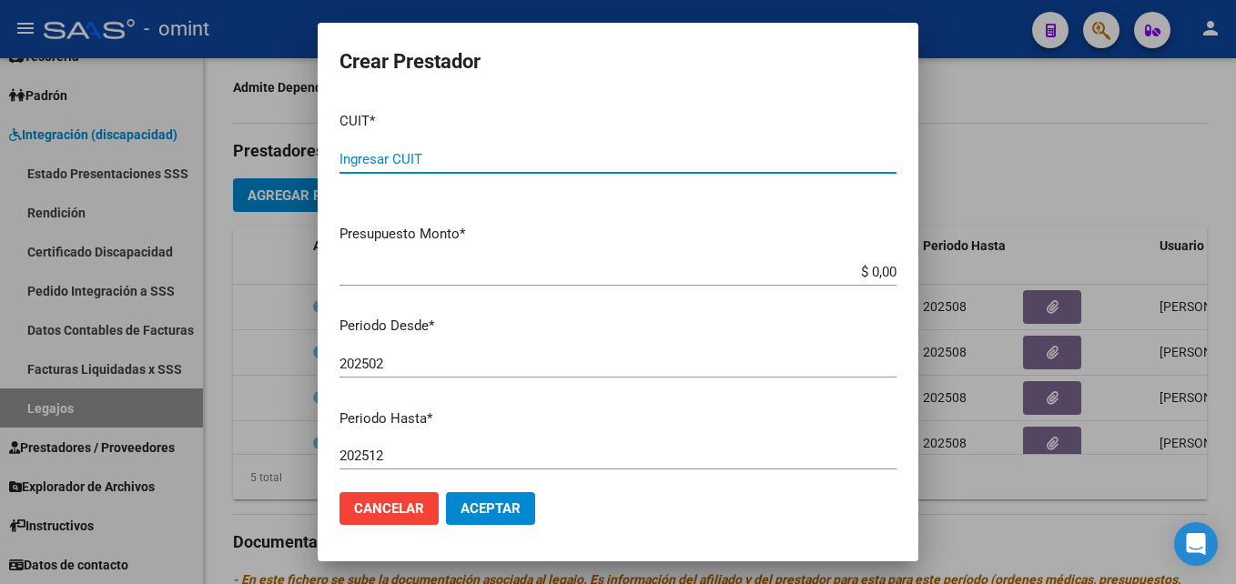
click at [405, 511] on span "Cancelar" at bounding box center [389, 509] width 70 height 16
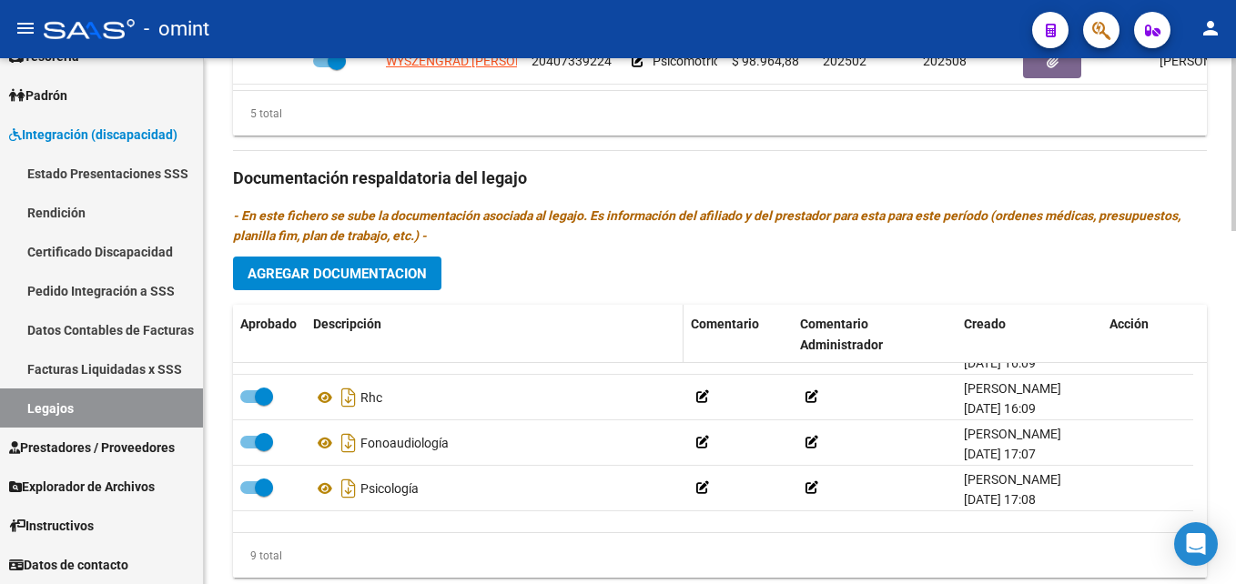
scroll to position [91, 0]
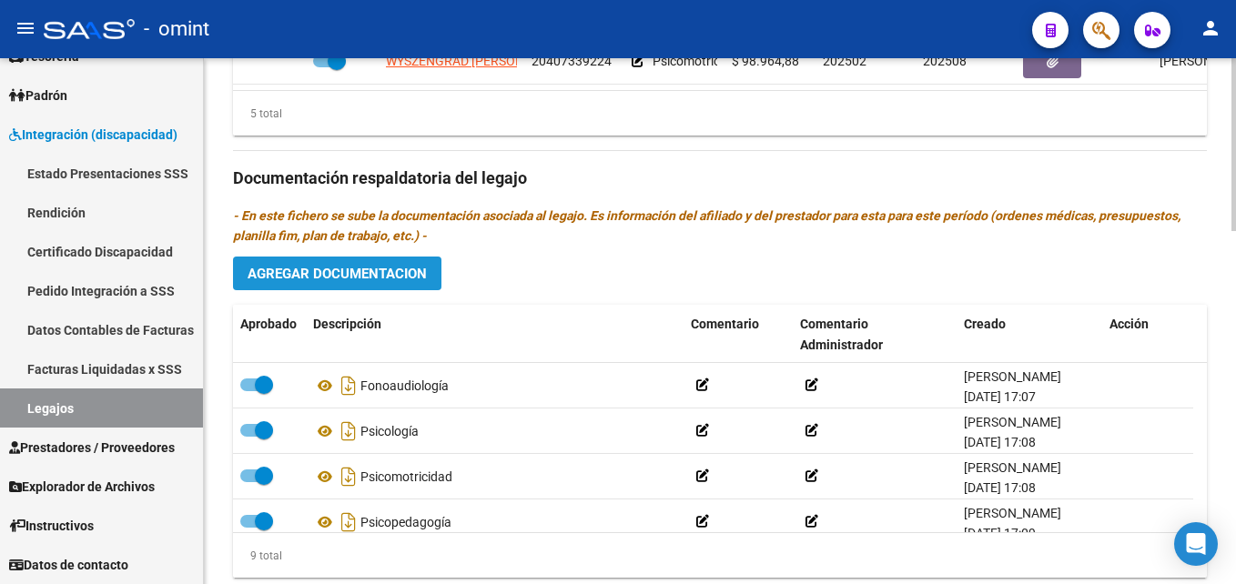
click at [344, 282] on span "Agregar Documentacion" at bounding box center [337, 274] width 179 height 16
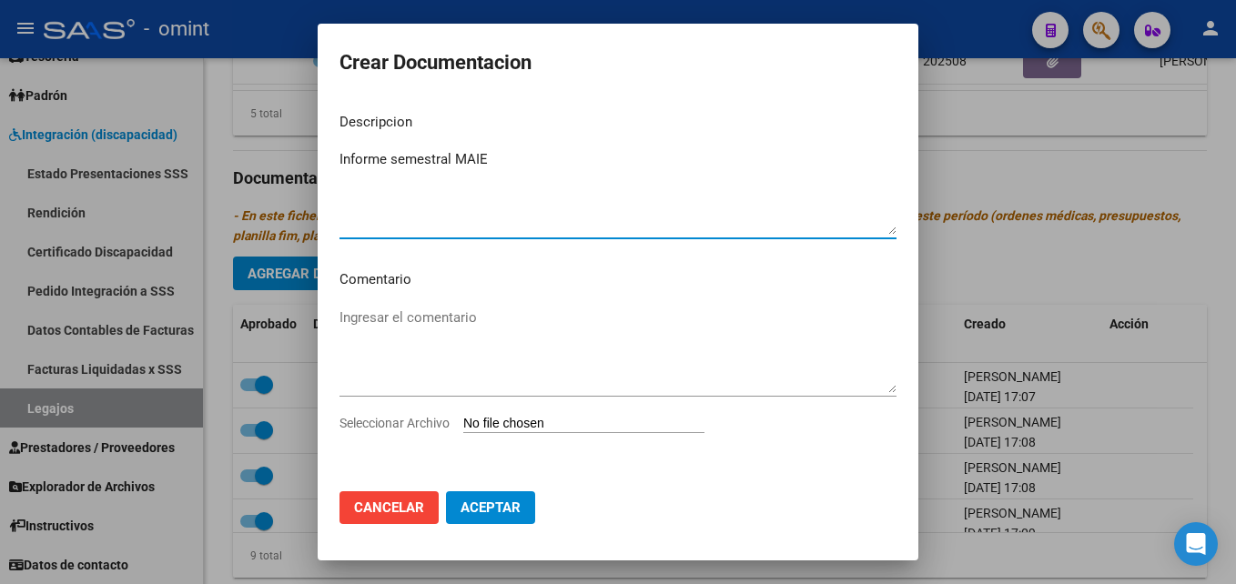
type textarea "Informe semestral MAIE"
click at [625, 429] on input "Seleccionar Archivo" at bounding box center [583, 424] width 241 height 17
type input "C:\fakepath\Informe semestral MAIE.pdf"
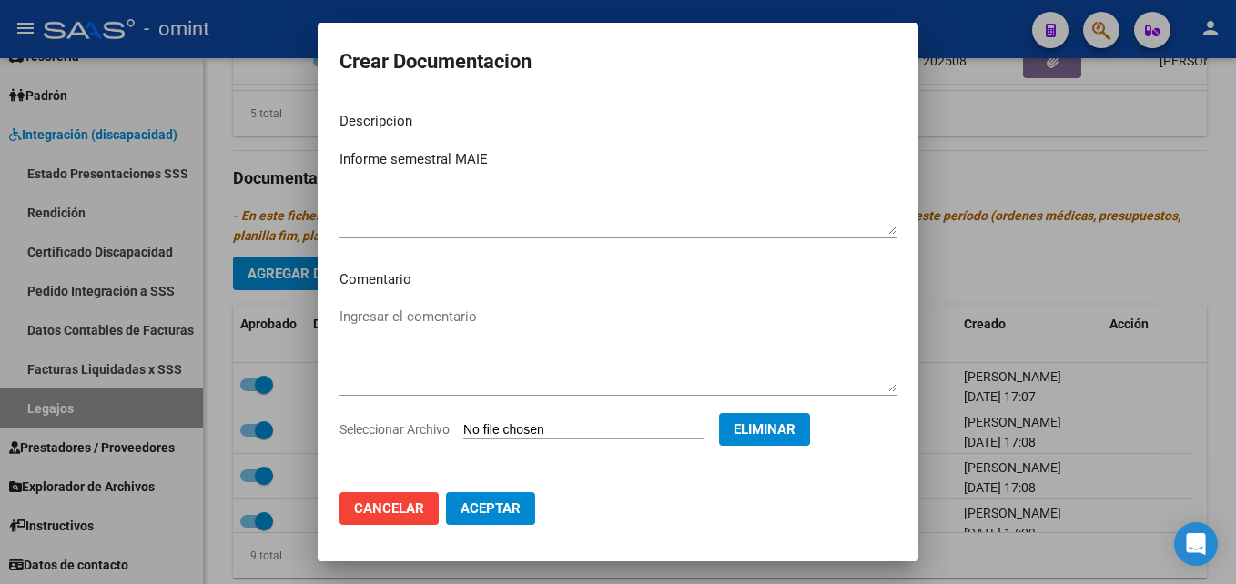
click at [513, 503] on span "Aceptar" at bounding box center [491, 509] width 60 height 16
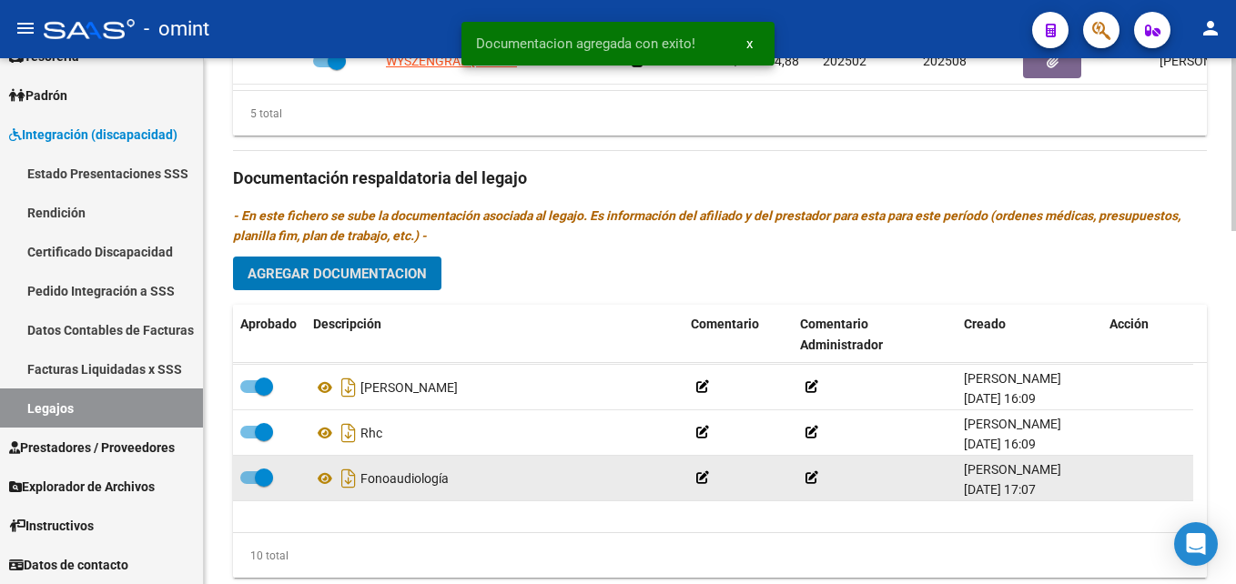
scroll to position [0, 0]
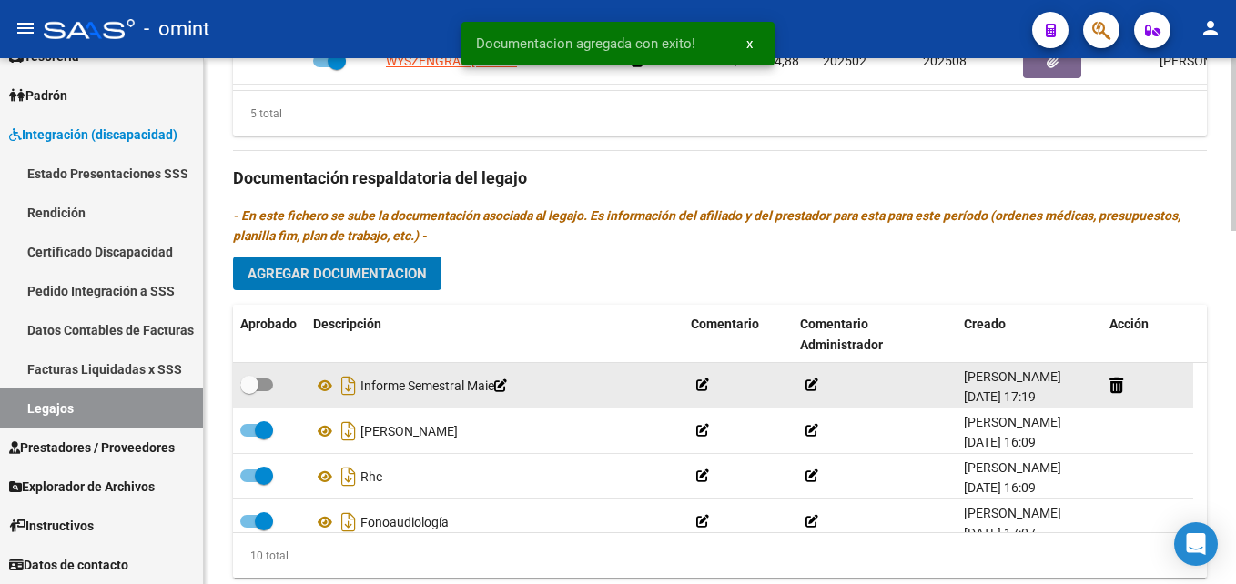
click at [255, 394] on span at bounding box center [249, 385] width 18 height 18
click at [249, 392] on input "checkbox" at bounding box center [249, 391] width 1 height 1
checkbox input "true"
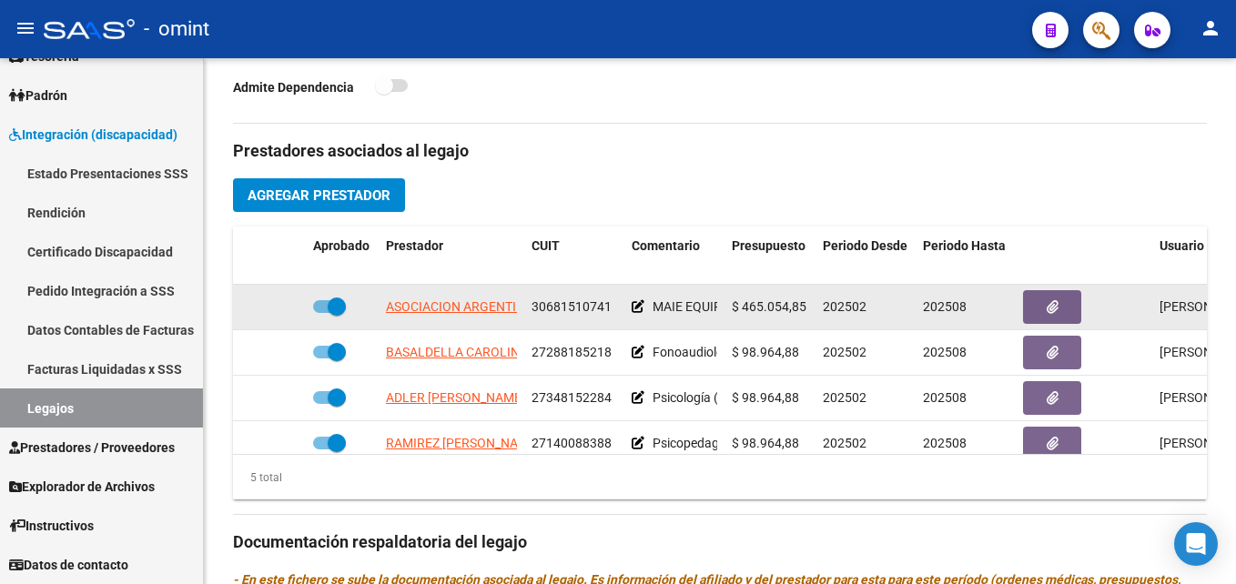
click at [335, 316] on span at bounding box center [337, 307] width 18 height 18
click at [322, 314] on input "checkbox" at bounding box center [321, 313] width 1 height 1
checkbox input "false"
click at [284, 313] on icon at bounding box center [279, 306] width 13 height 13
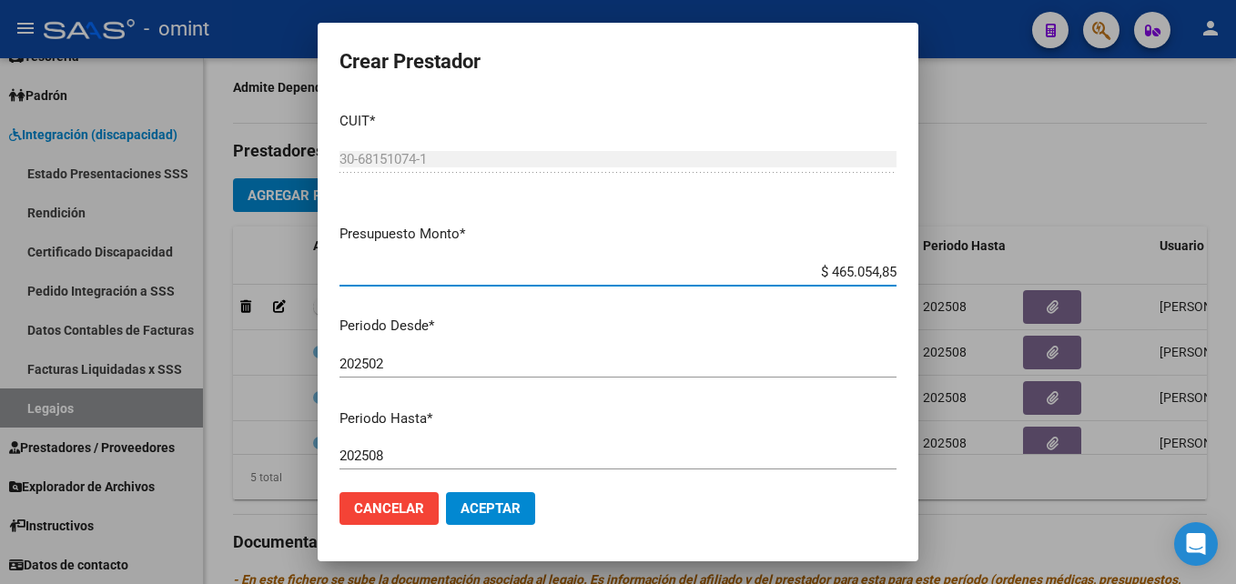
click at [475, 462] on input "202508" at bounding box center [618, 456] width 557 height 16
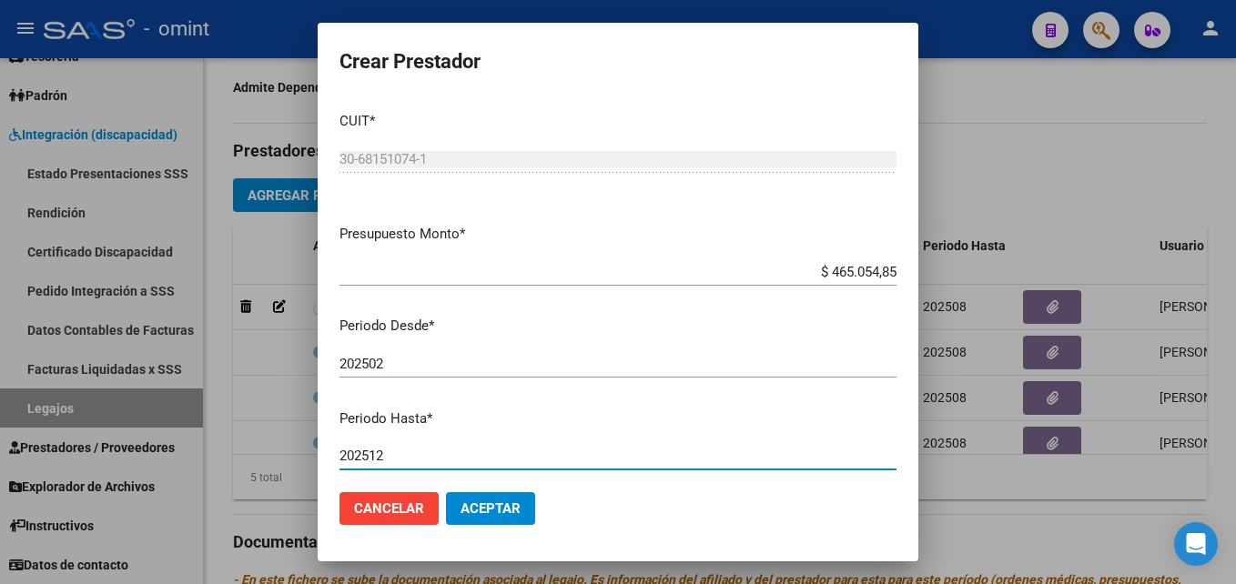
type input "202512"
click at [505, 517] on button "Aceptar" at bounding box center [490, 509] width 89 height 33
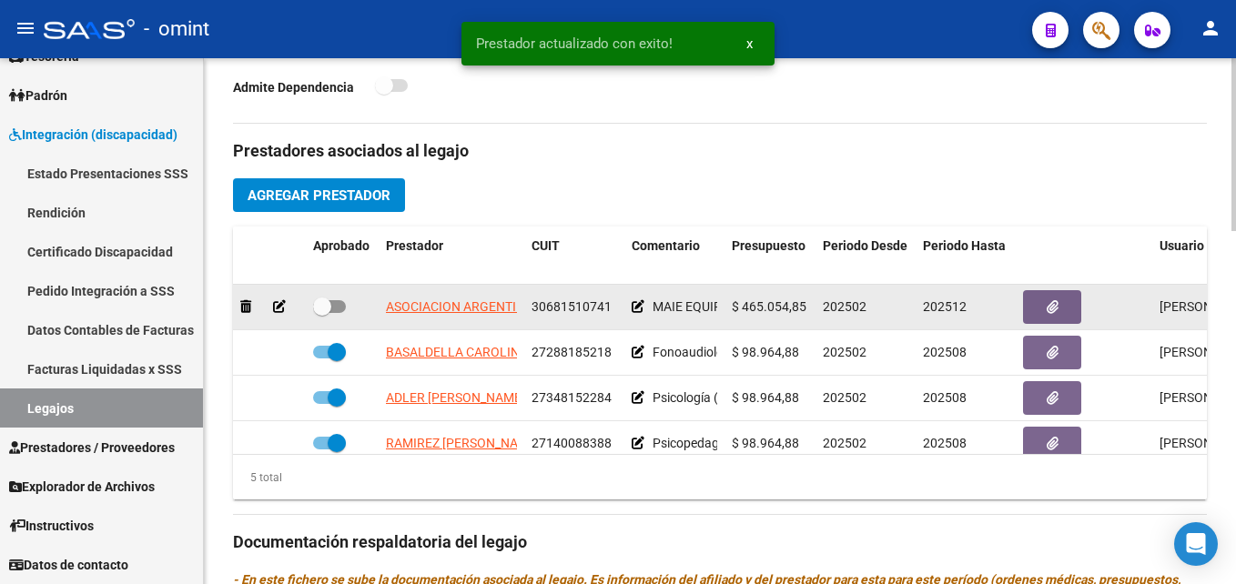
click at [330, 316] on span at bounding box center [322, 307] width 18 height 18
click at [322, 314] on input "checkbox" at bounding box center [321, 313] width 1 height 1
checkbox input "true"
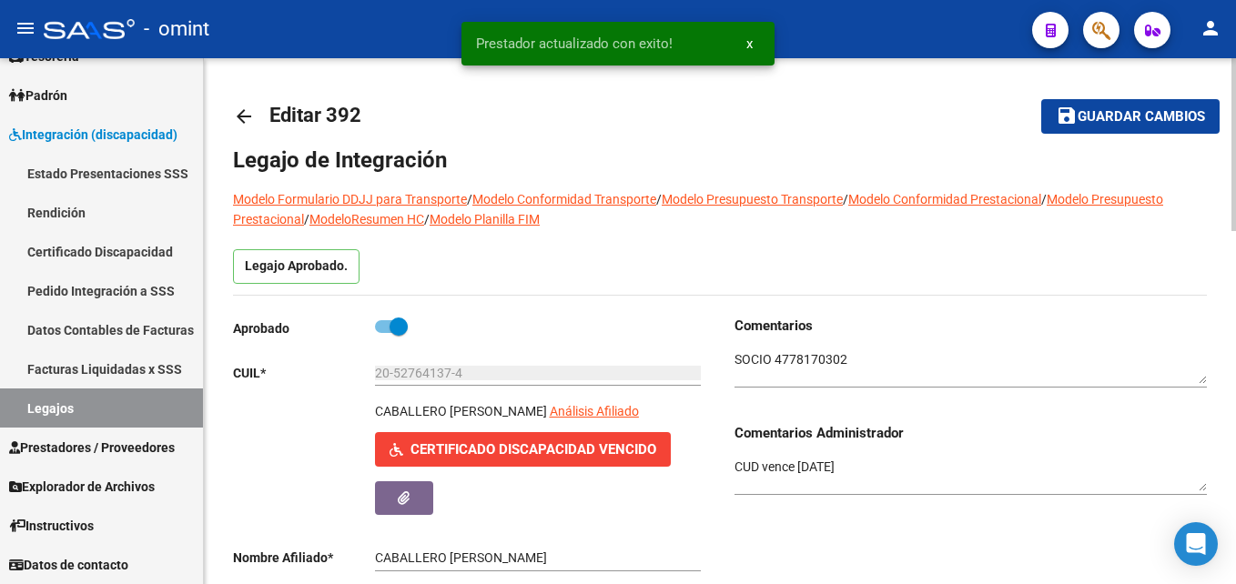
click at [1087, 118] on span "Guardar cambios" at bounding box center [1141, 117] width 127 height 16
